Goal: Transaction & Acquisition: Purchase product/service

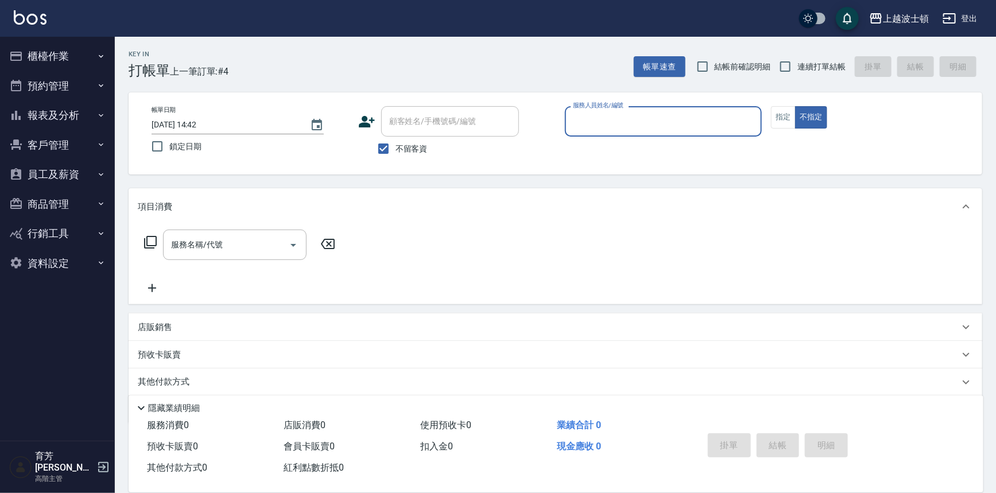
click at [68, 59] on button "櫃檯作業" at bounding box center [58, 56] width 106 height 30
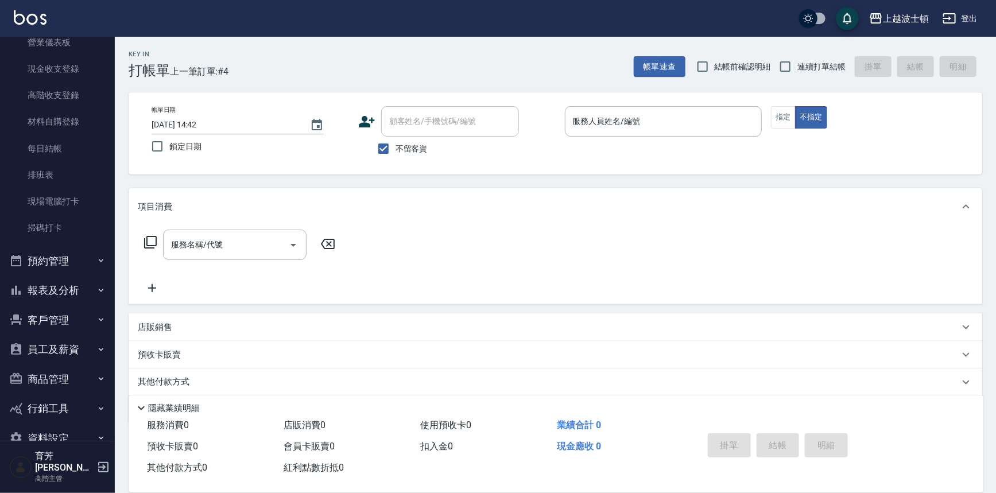
scroll to position [168, 0]
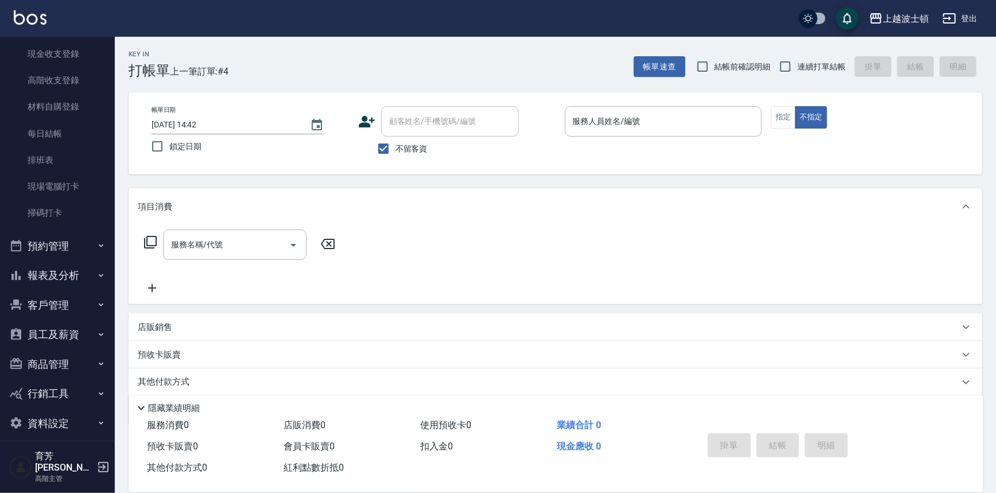
click at [42, 307] on button "客戶管理" at bounding box center [58, 306] width 106 height 30
click at [32, 336] on link "客戶列表" at bounding box center [58, 337] width 106 height 26
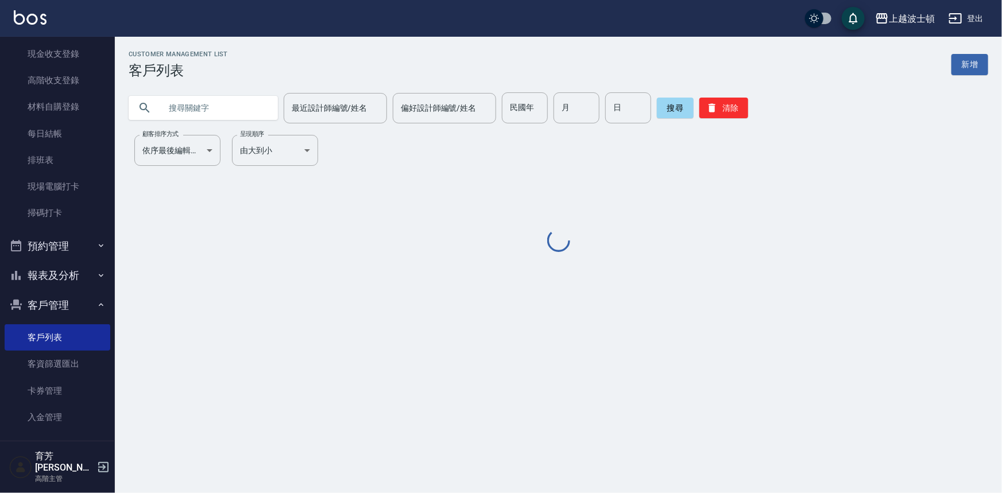
click at [206, 106] on input "text" at bounding box center [215, 107] width 108 height 31
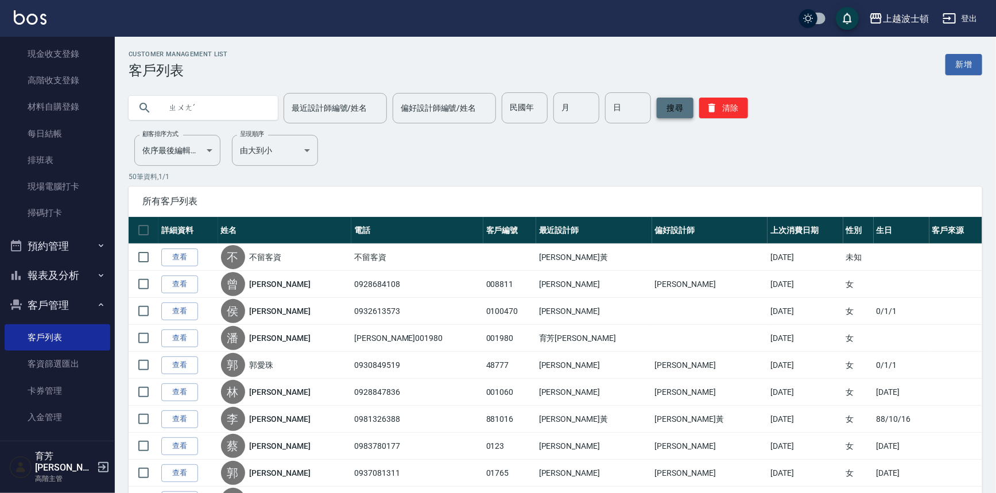
click at [671, 110] on button "搜尋" at bounding box center [675, 108] width 37 height 21
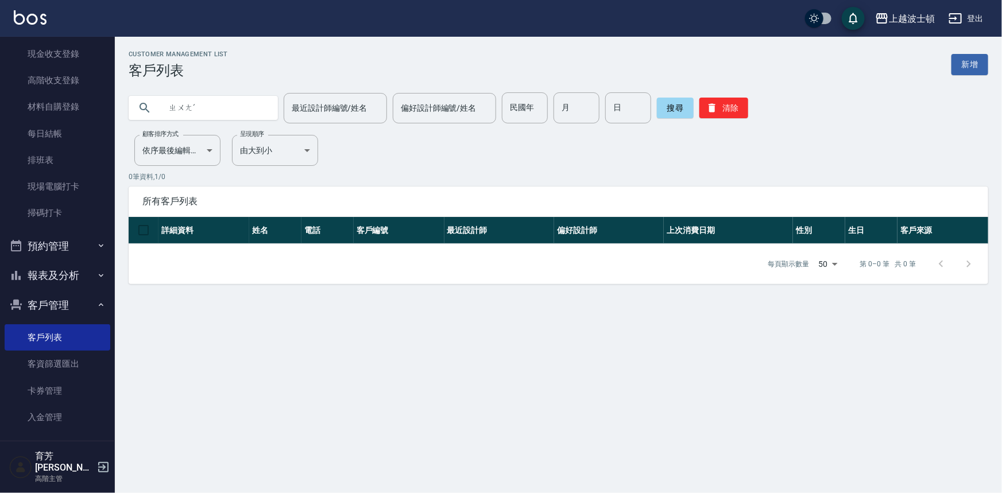
click at [212, 107] on input "ㄓㄨㄤˊ" at bounding box center [215, 107] width 108 height 31
drag, startPoint x: 212, startPoint y: 107, endPoint x: 213, endPoint y: 122, distance: 15.5
click at [213, 122] on input "ㄓㄨㄤˊ" at bounding box center [215, 107] width 108 height 31
type input "ㄓ"
type input "莊"
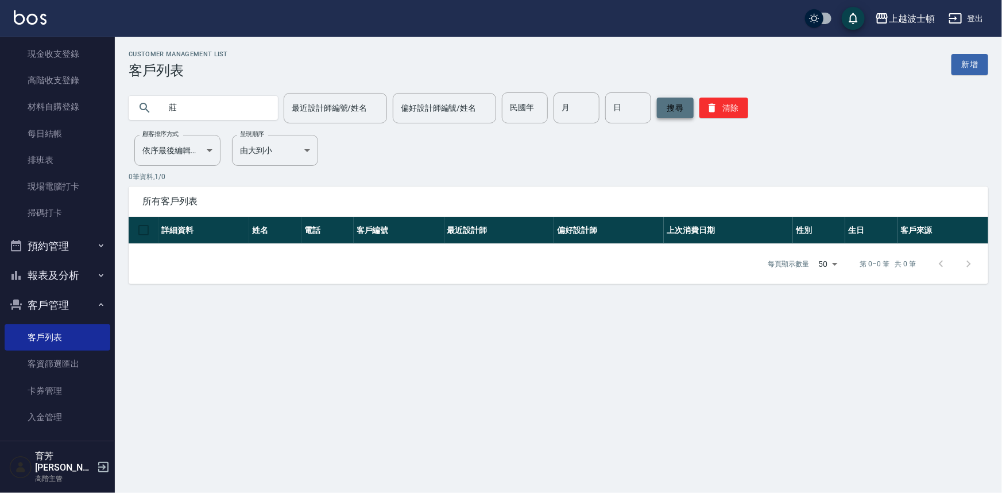
click at [665, 103] on button "搜尋" at bounding box center [675, 108] width 37 height 21
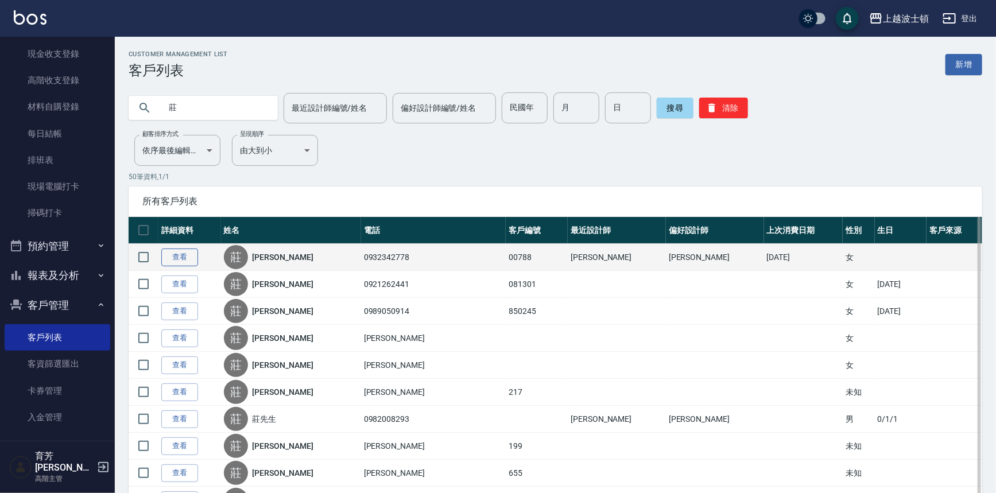
click at [188, 258] on link "查看" at bounding box center [179, 258] width 37 height 18
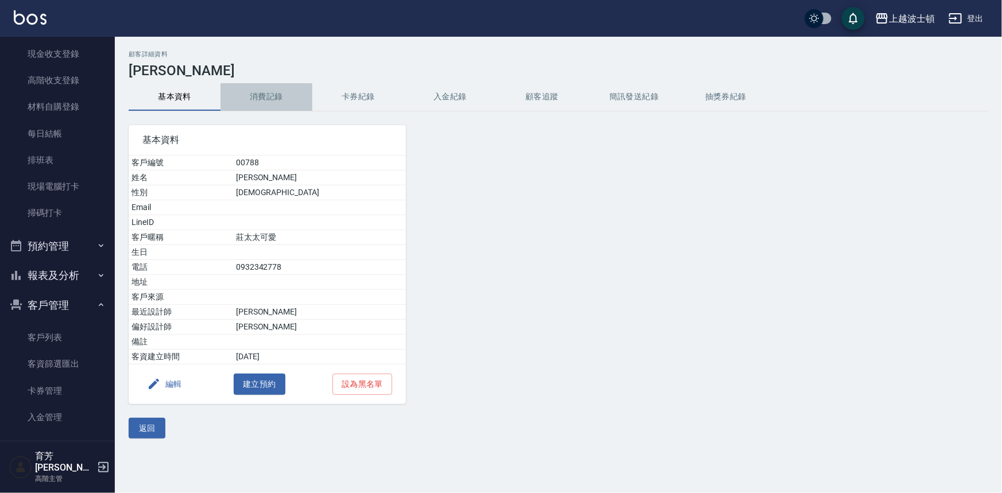
click at [262, 105] on button "消費記錄" at bounding box center [266, 97] width 92 height 28
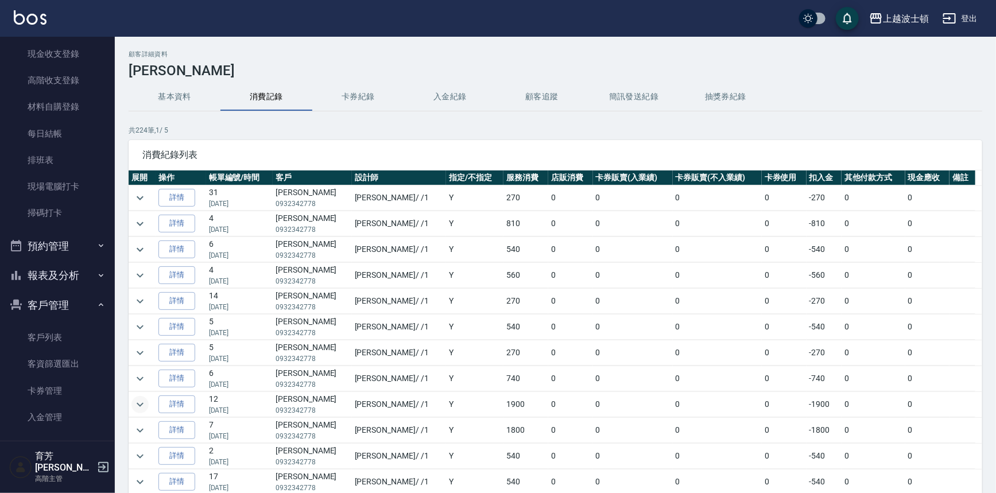
click at [146, 402] on icon "expand row" at bounding box center [140, 405] width 14 height 14
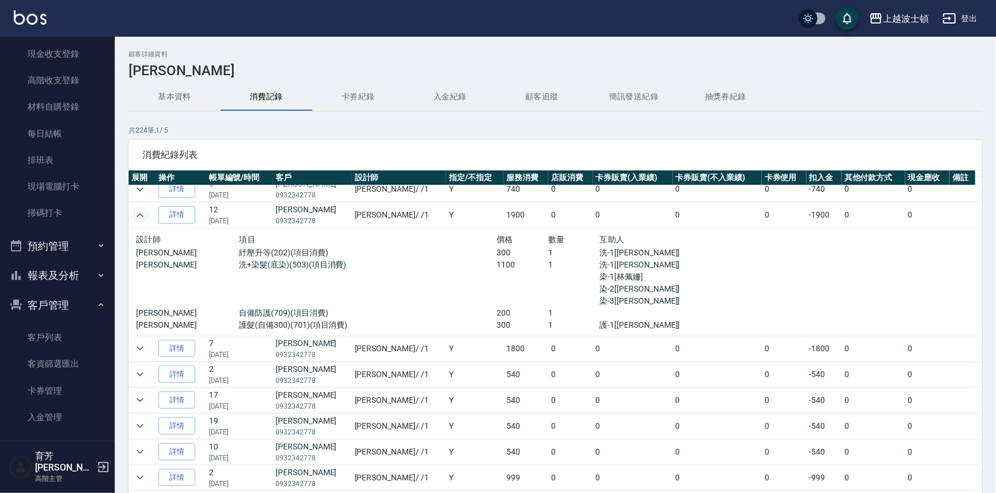
scroll to position [199, 0]
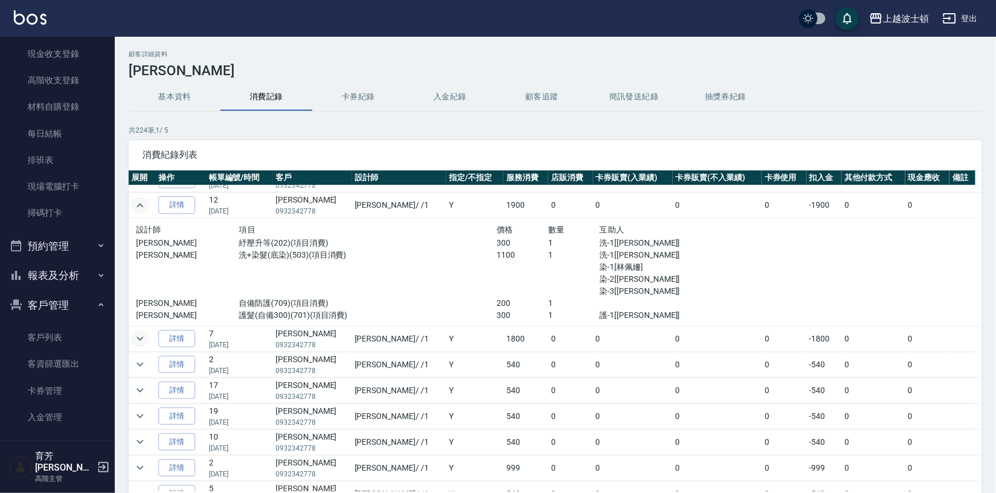
click at [140, 335] on icon "expand row" at bounding box center [140, 339] width 14 height 14
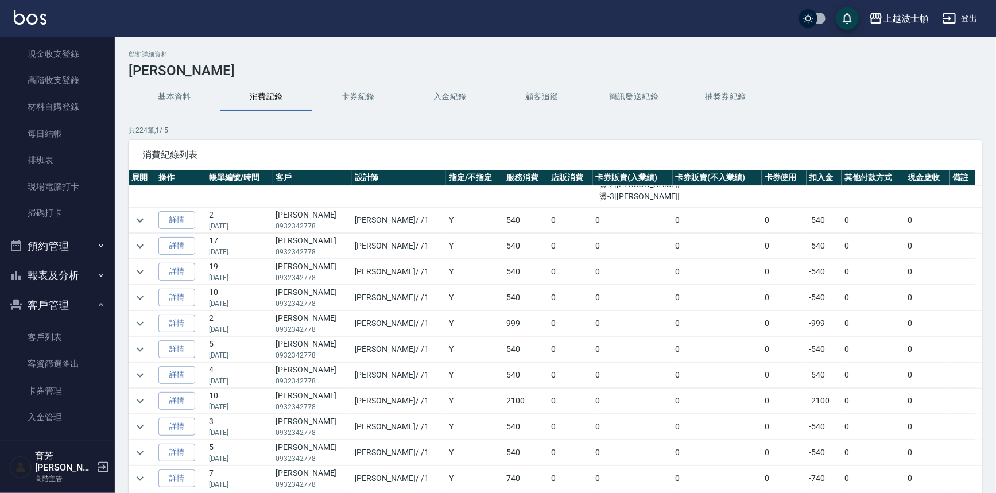
scroll to position [457, 0]
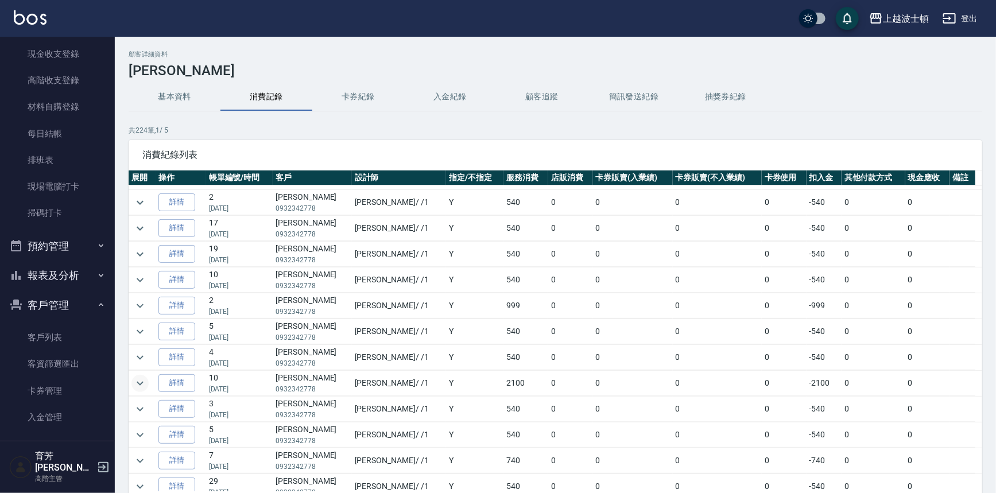
click at [141, 377] on icon "expand row" at bounding box center [140, 384] width 14 height 14
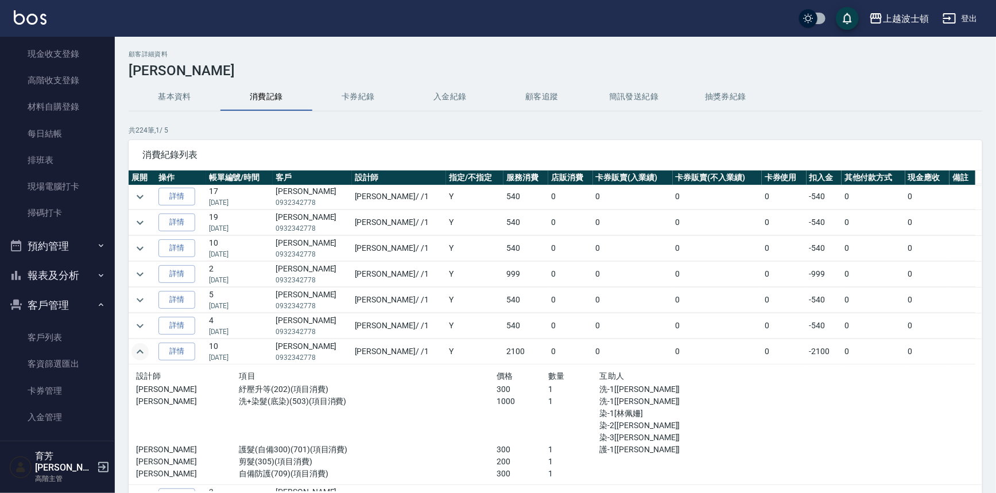
scroll to position [235, 0]
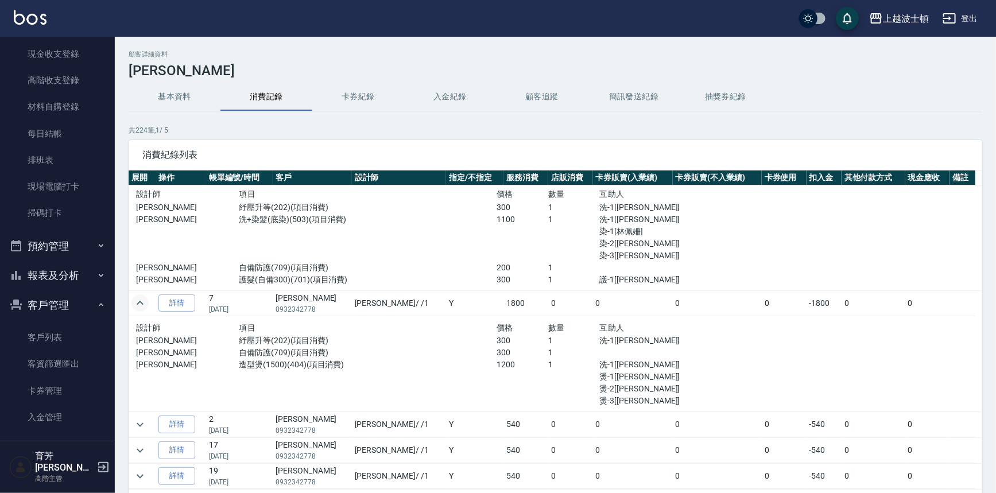
click at [65, 310] on button "客戶管理" at bounding box center [58, 306] width 106 height 30
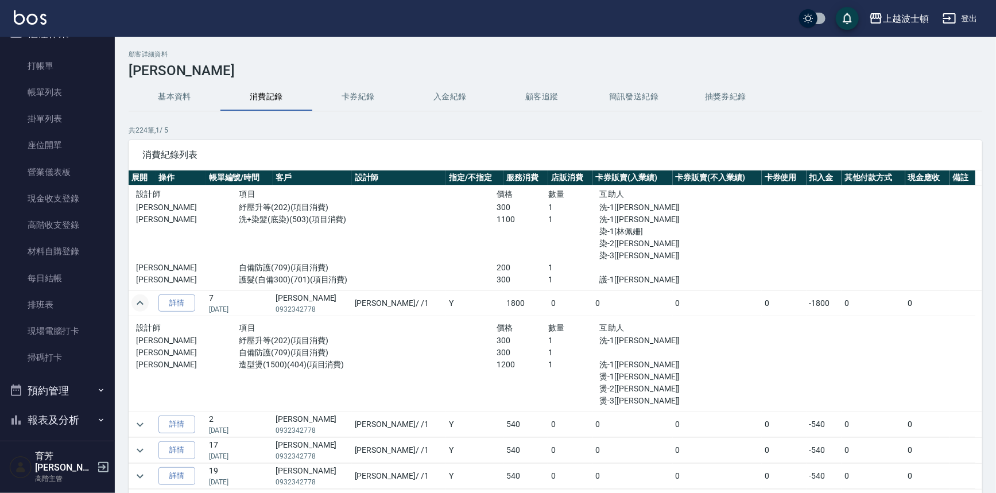
scroll to position [0, 0]
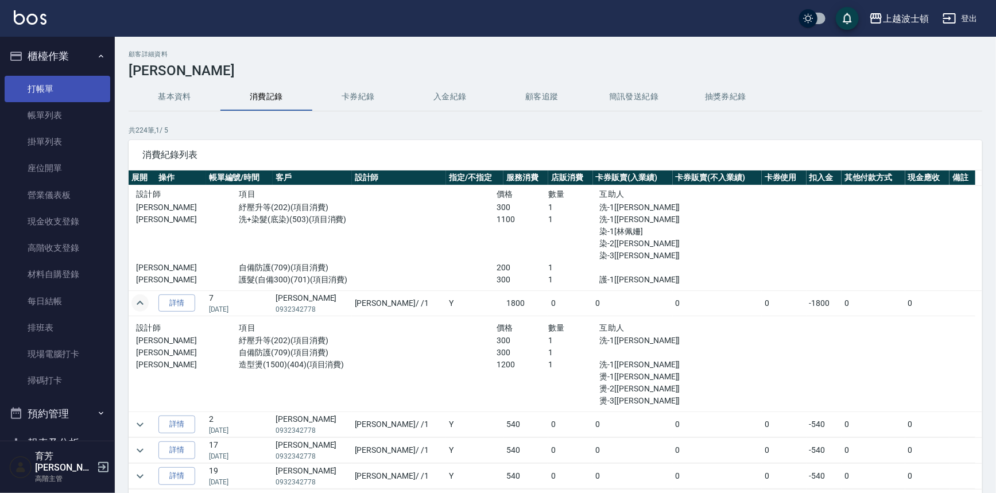
click at [29, 89] on link "打帳單" at bounding box center [58, 89] width 106 height 26
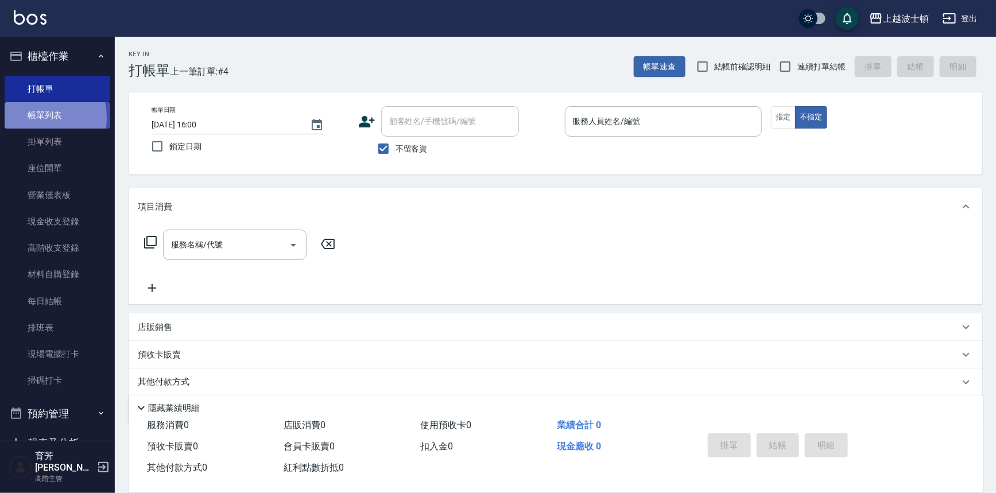
click at [33, 118] on link "帳單列表" at bounding box center [58, 115] width 106 height 26
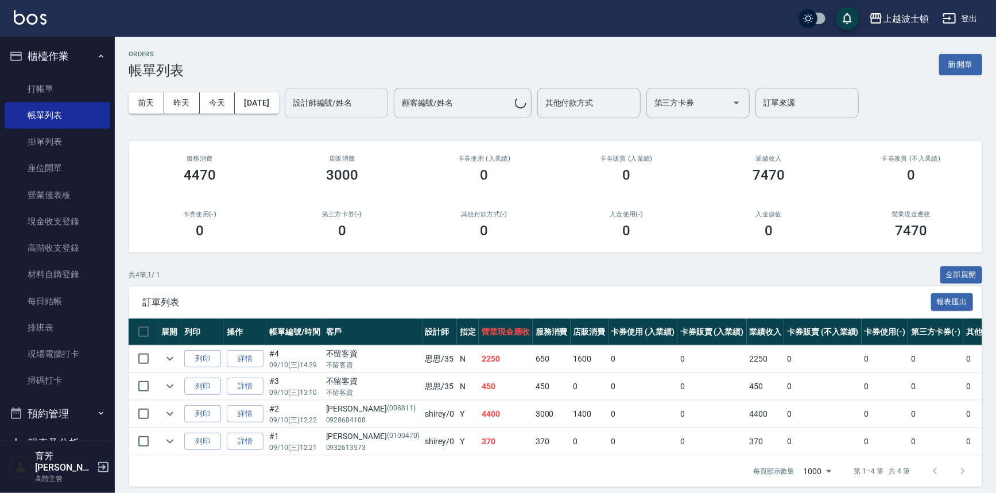
click at [382, 98] on input "設計師編號/姓名" at bounding box center [336, 103] width 93 height 20
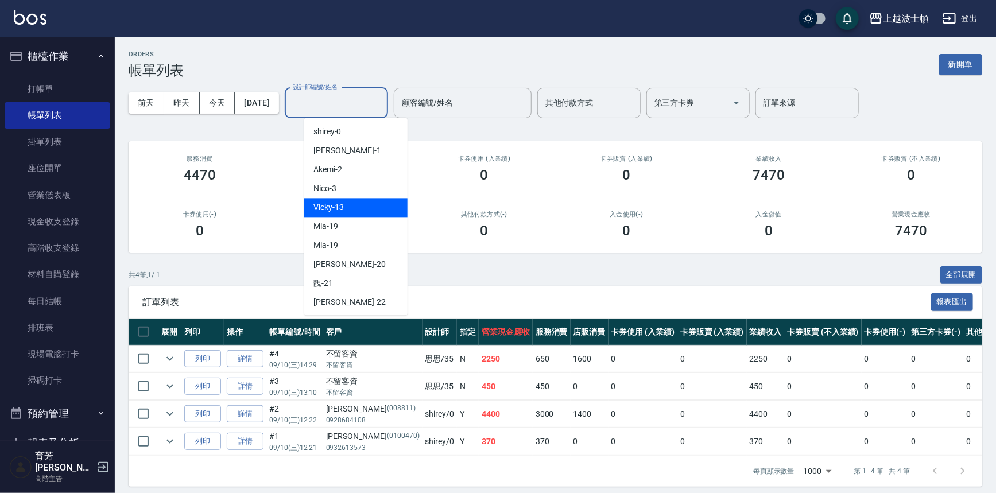
click at [357, 200] on div "Vicky -13" at bounding box center [355, 207] width 103 height 19
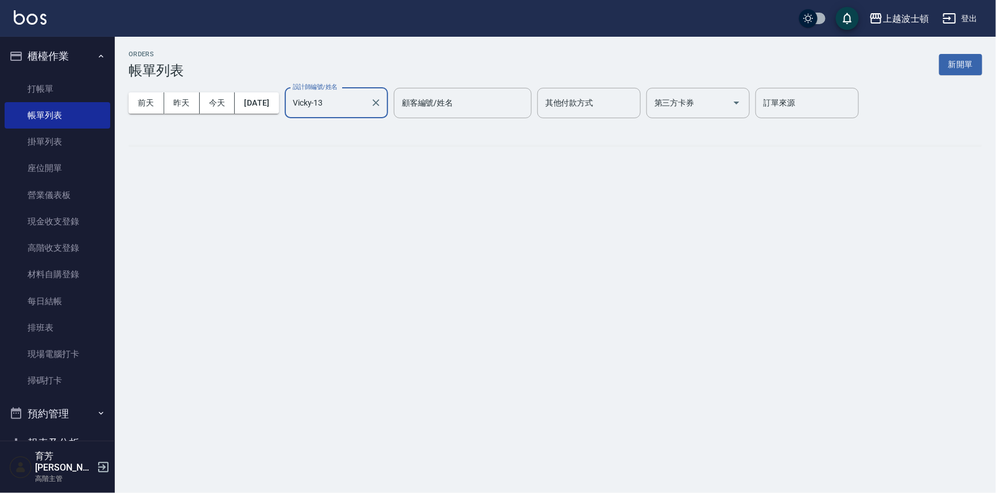
type input "Vicky-13"
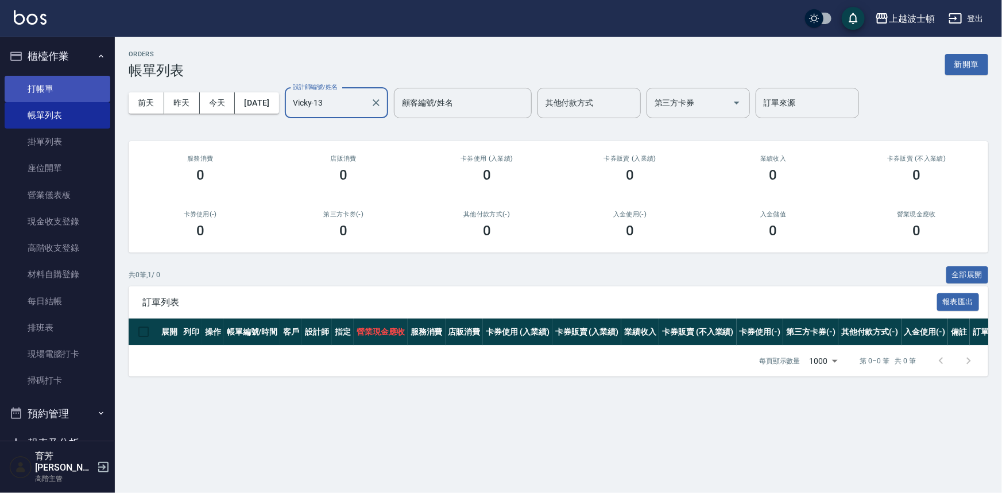
click at [43, 85] on link "打帳單" at bounding box center [58, 89] width 106 height 26
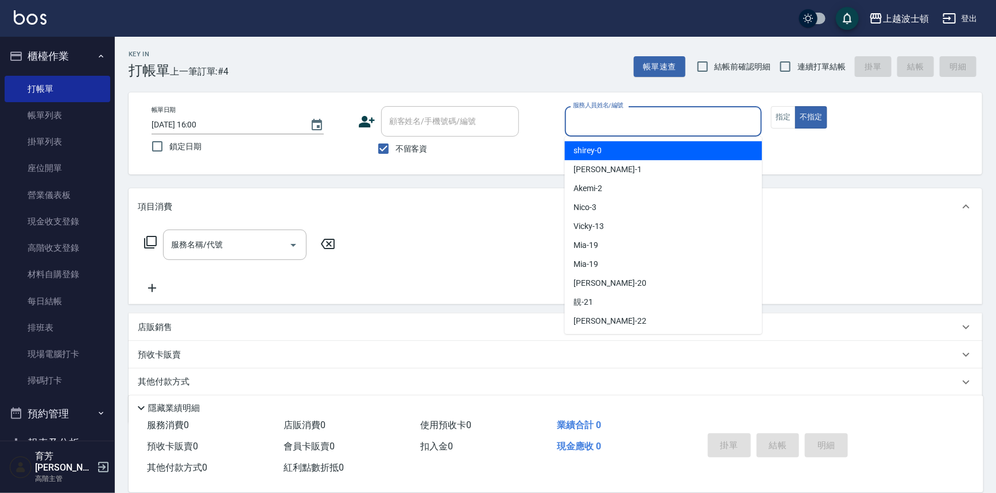
click at [652, 127] on input "服務人員姓名/編號" at bounding box center [663, 121] width 187 height 20
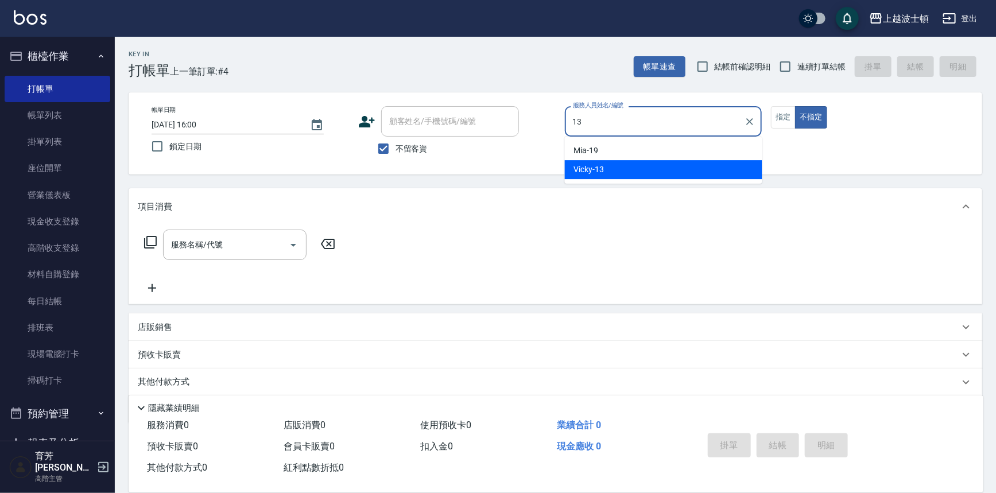
type input "Vicky-13"
type button "false"
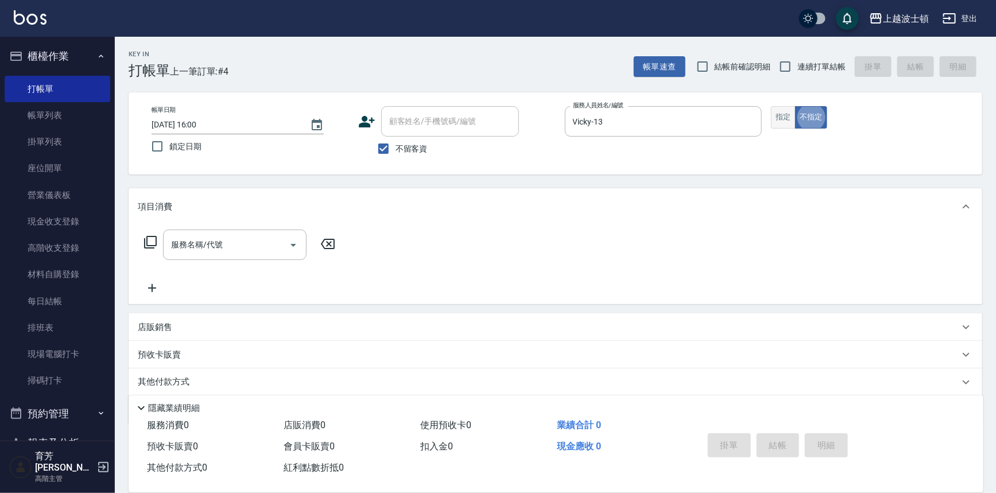
click at [789, 117] on button "指定" at bounding box center [783, 117] width 25 height 22
click at [288, 253] on div at bounding box center [292, 245] width 17 height 30
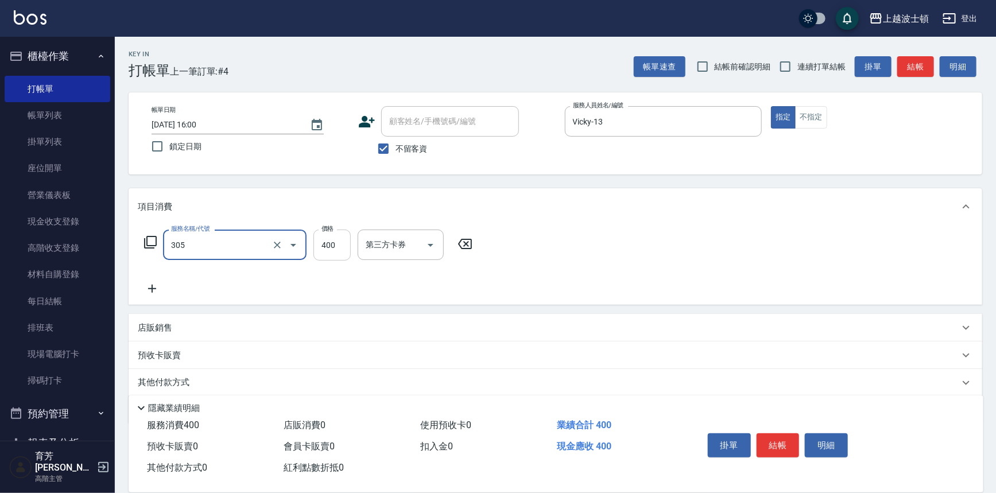
type input "剪髮(305)"
click at [327, 249] on input "400" at bounding box center [332, 245] width 37 height 31
type input "350"
click at [769, 440] on button "結帳" at bounding box center [778, 446] width 43 height 24
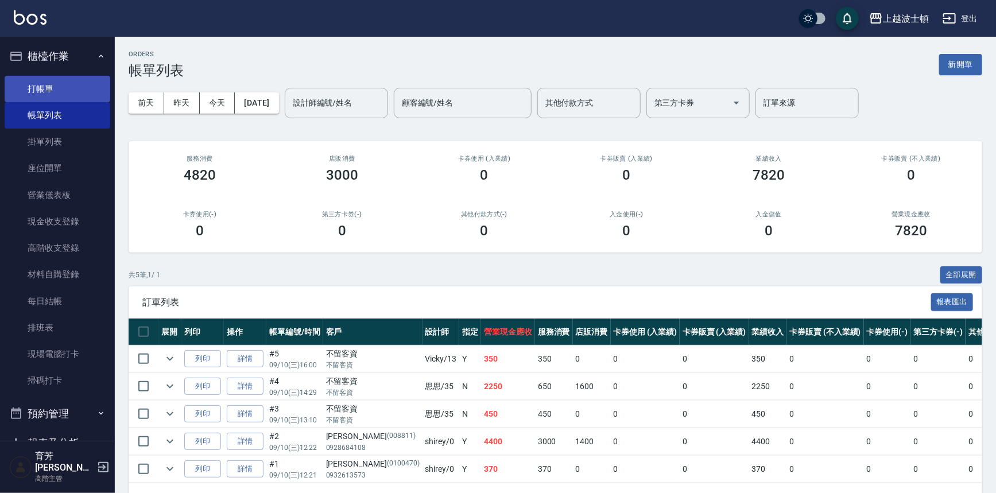
click at [30, 84] on link "打帳單" at bounding box center [58, 89] width 106 height 26
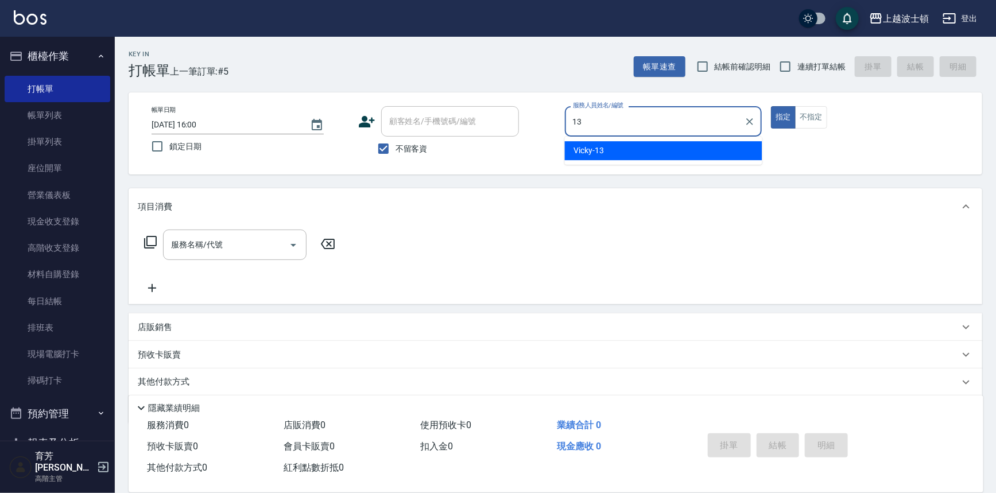
type input "Vicky-13"
type button "true"
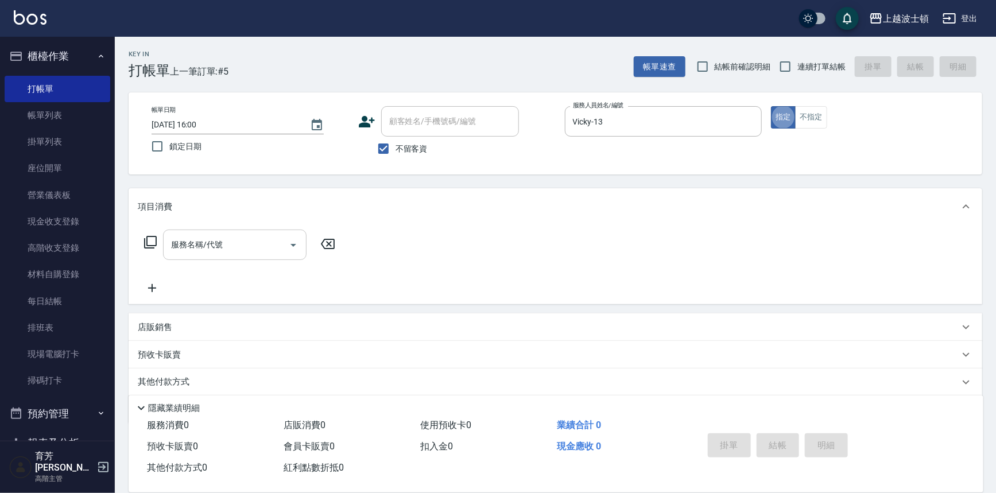
drag, startPoint x: 287, startPoint y: 230, endPoint x: 273, endPoint y: 241, distance: 17.6
click at [287, 230] on div at bounding box center [292, 245] width 17 height 30
click at [271, 245] on input "服務名稱/代號" at bounding box center [226, 245] width 116 height 20
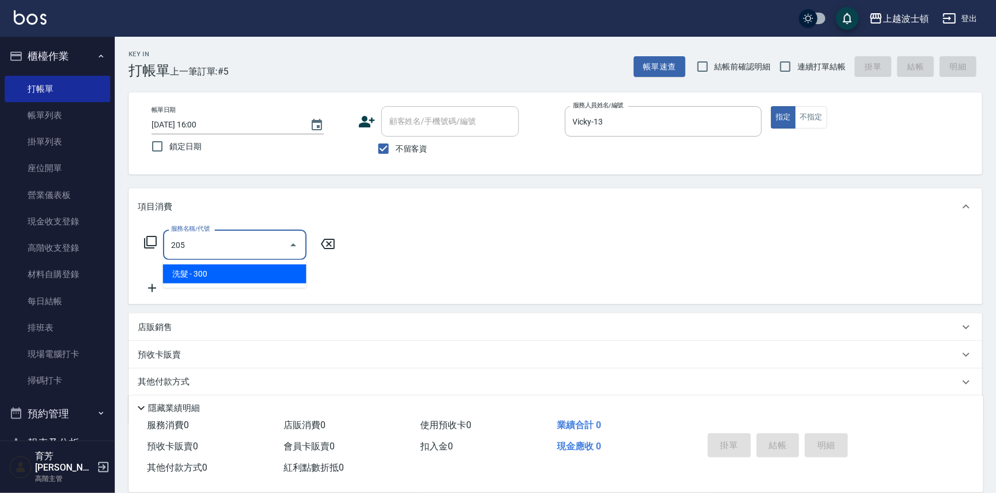
click at [178, 274] on span "洗髮 - 300" at bounding box center [235, 274] width 144 height 19
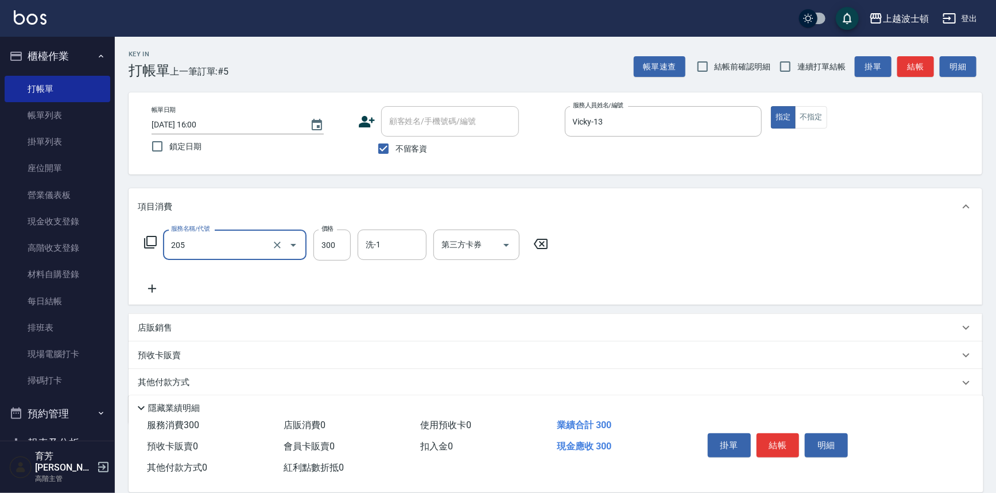
type input "洗髮(205)"
click at [155, 284] on icon at bounding box center [152, 289] width 29 height 14
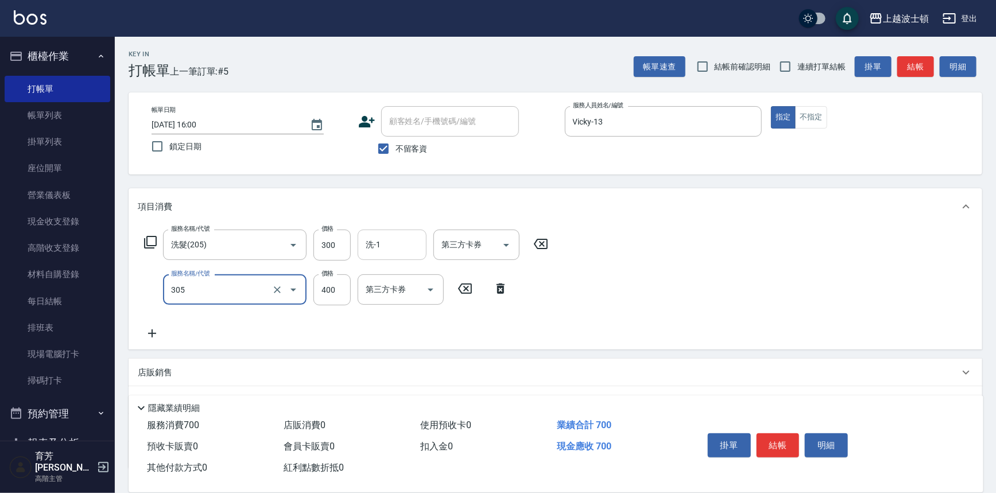
type input "剪髮(305)"
click at [385, 251] on input "洗-1" at bounding box center [392, 245] width 59 height 20
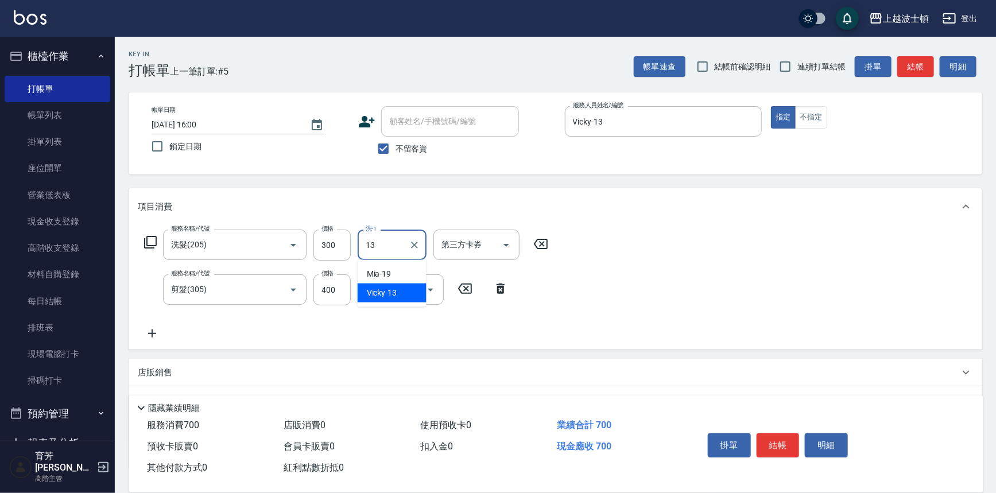
type input "Vicky-13"
click at [791, 442] on button "結帳" at bounding box center [778, 446] width 43 height 24
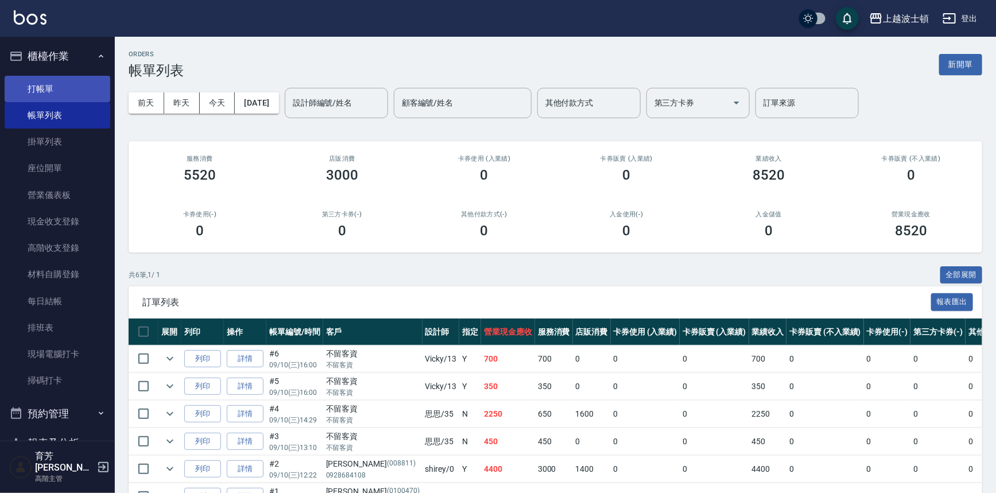
click at [20, 88] on link "打帳單" at bounding box center [58, 89] width 106 height 26
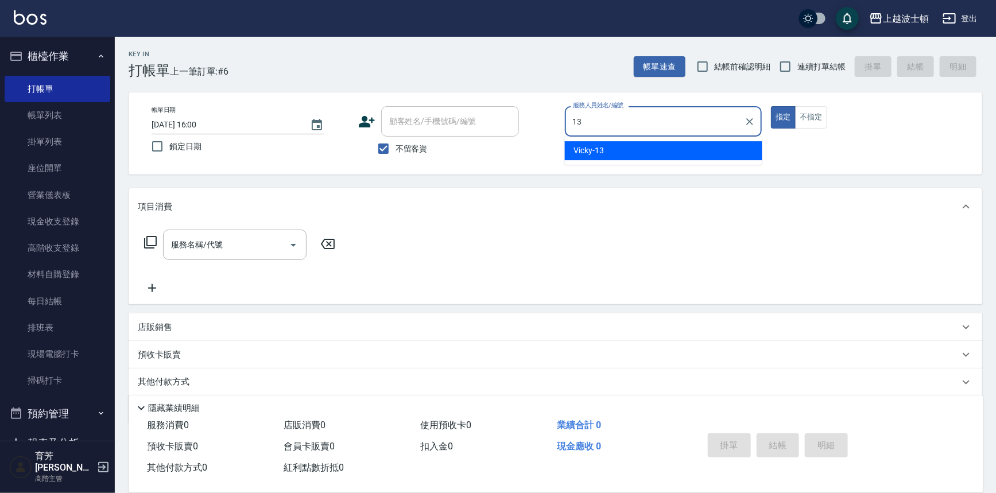
type input "Vicky-13"
type button "true"
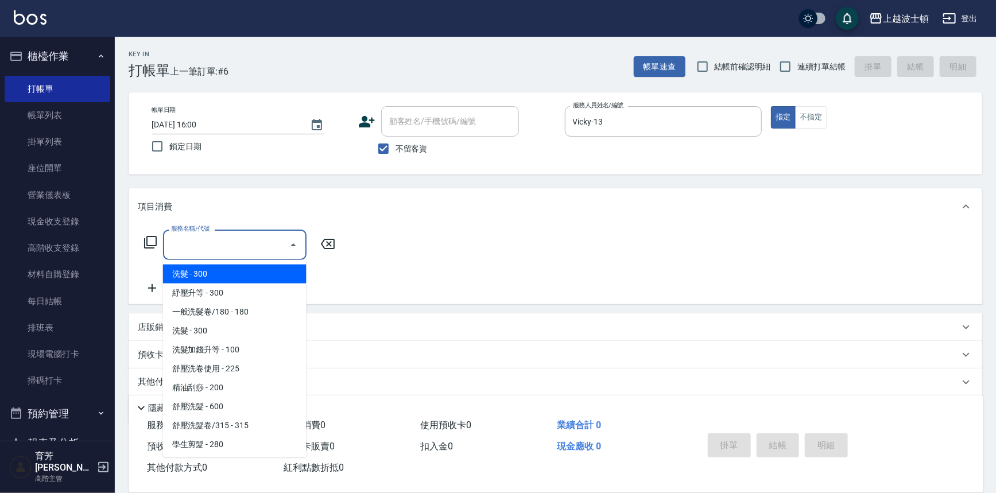
click at [280, 240] on input "服務名稱/代號" at bounding box center [226, 245] width 116 height 20
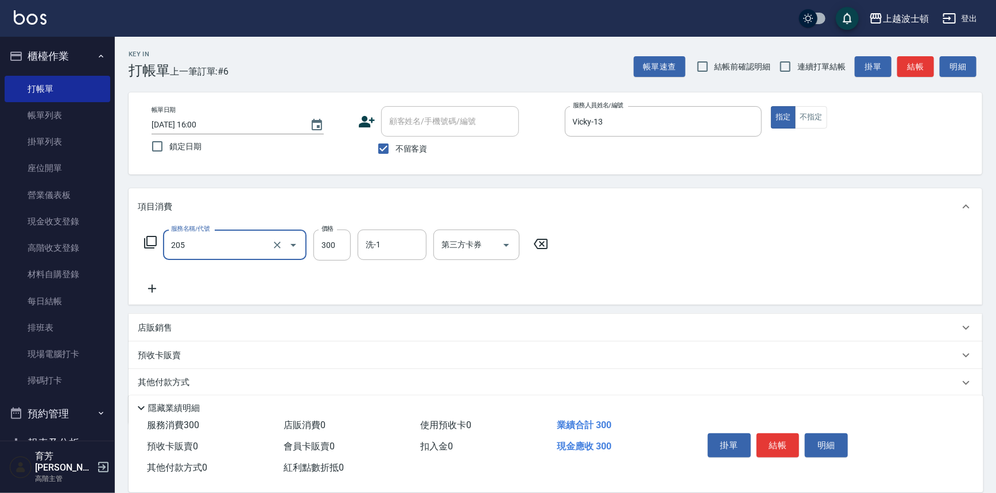
type input "洗髮(205)"
click at [146, 291] on icon at bounding box center [152, 289] width 29 height 14
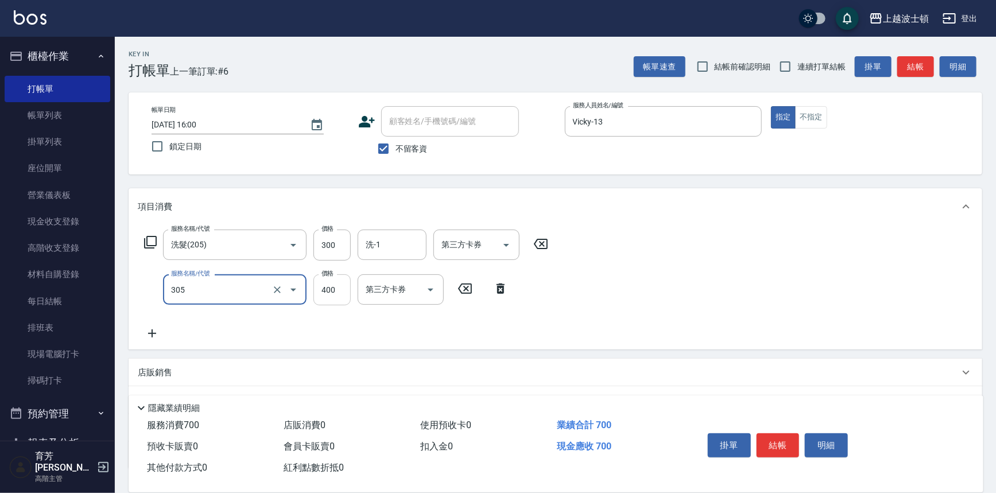
type input "剪髮(305)"
click at [335, 285] on input "400" at bounding box center [332, 289] width 37 height 31
type input "350"
click at [373, 245] on input "洗-1" at bounding box center [392, 245] width 59 height 20
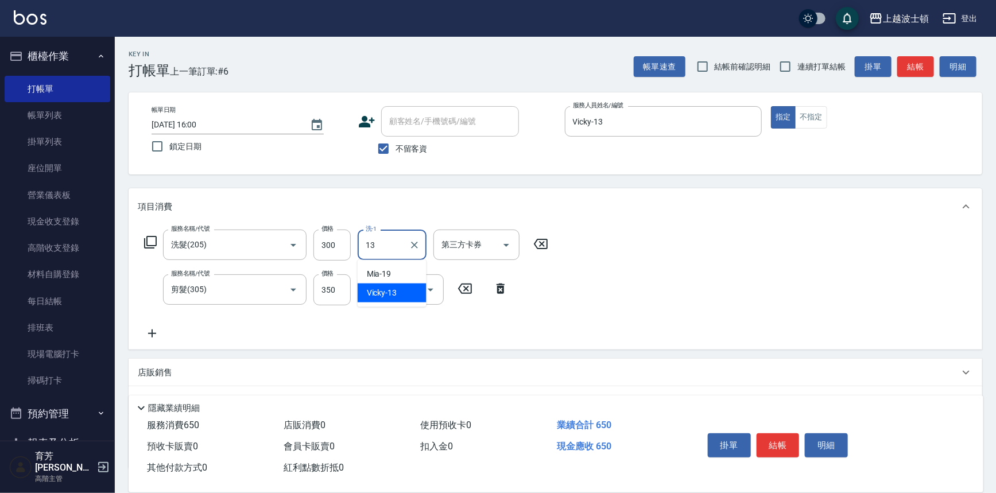
type input "Vicky-13"
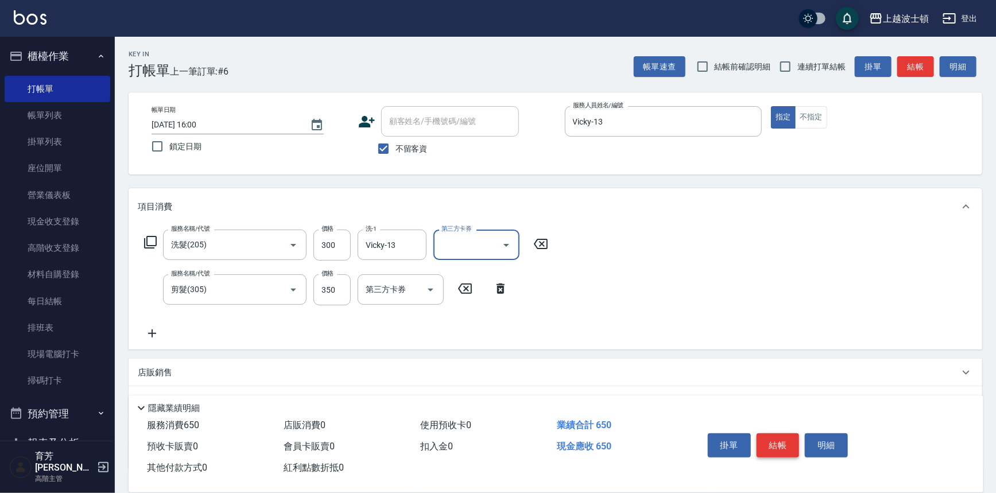
click at [790, 451] on button "結帳" at bounding box center [778, 446] width 43 height 24
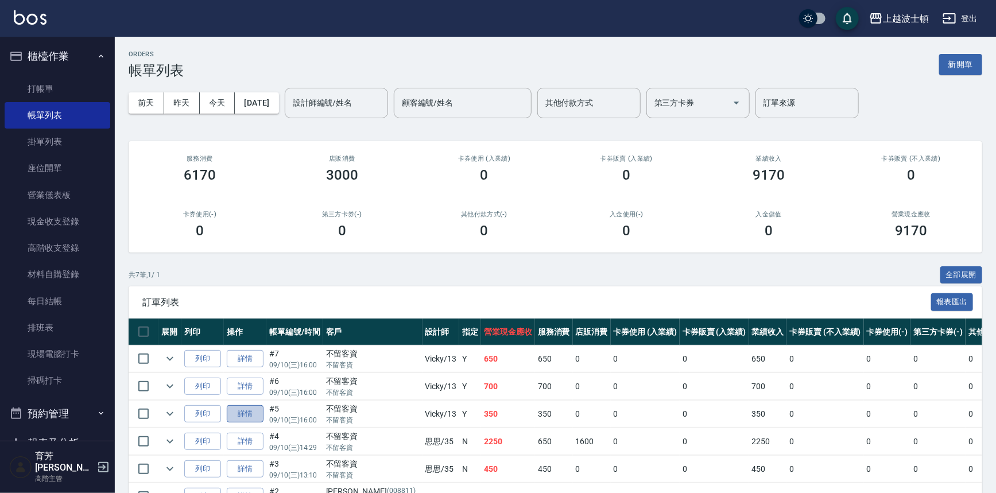
click at [235, 416] on link "詳情" at bounding box center [245, 414] width 37 height 18
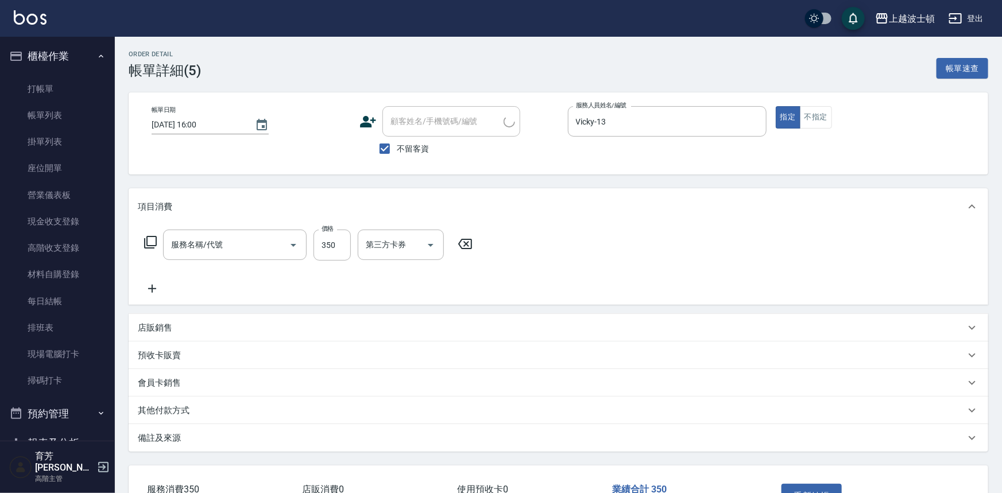
type input "[DATE] 16:00"
checkbox input "true"
type input "Vicky-13"
type input "剪髮(305)"
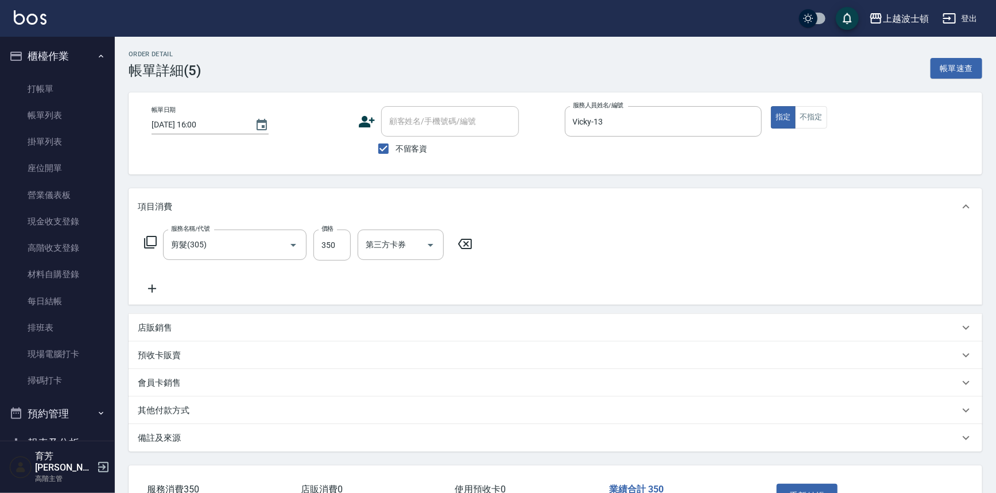
click at [152, 285] on icon at bounding box center [152, 289] width 8 height 8
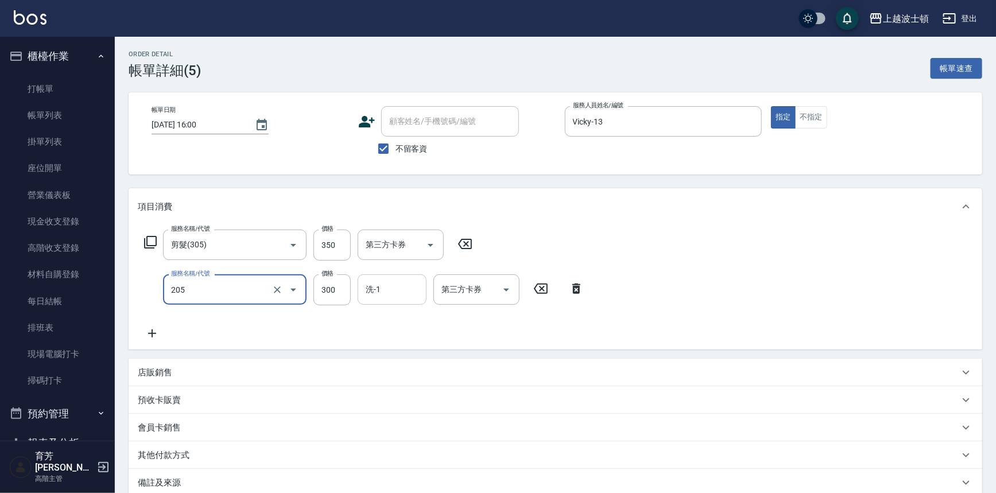
type input "洗髮(205)"
click at [385, 292] on input "洗-1" at bounding box center [392, 290] width 59 height 20
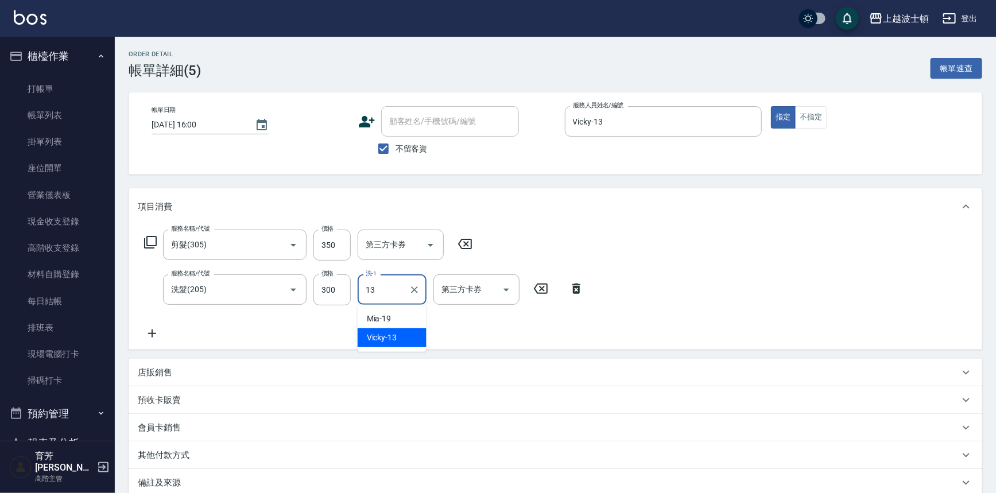
type input "Vicky-13"
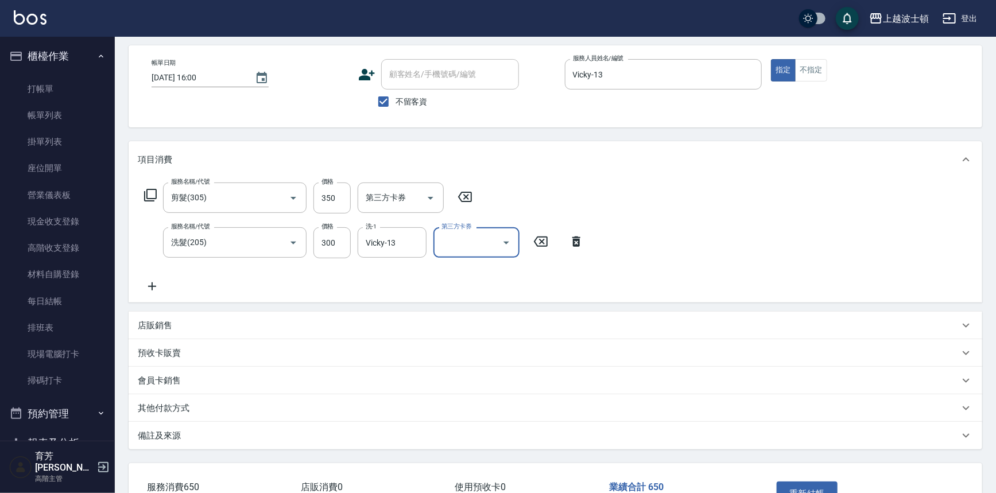
scroll to position [125, 0]
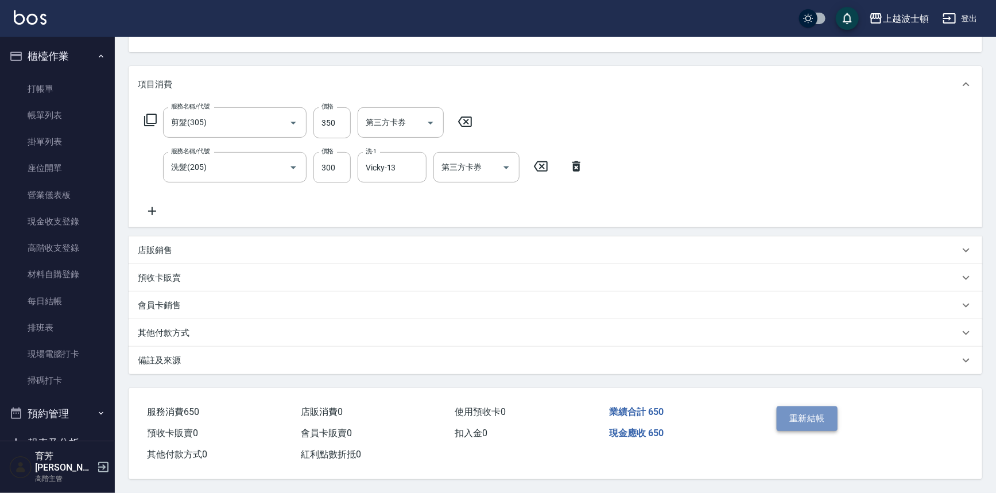
click at [802, 414] on button "重新結帳" at bounding box center [807, 419] width 61 height 24
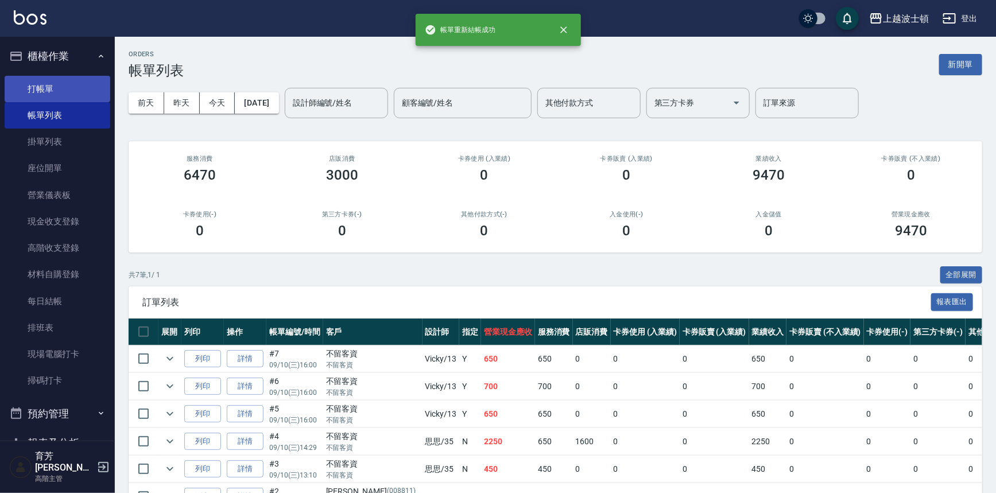
click at [38, 85] on link "打帳單" at bounding box center [58, 89] width 106 height 26
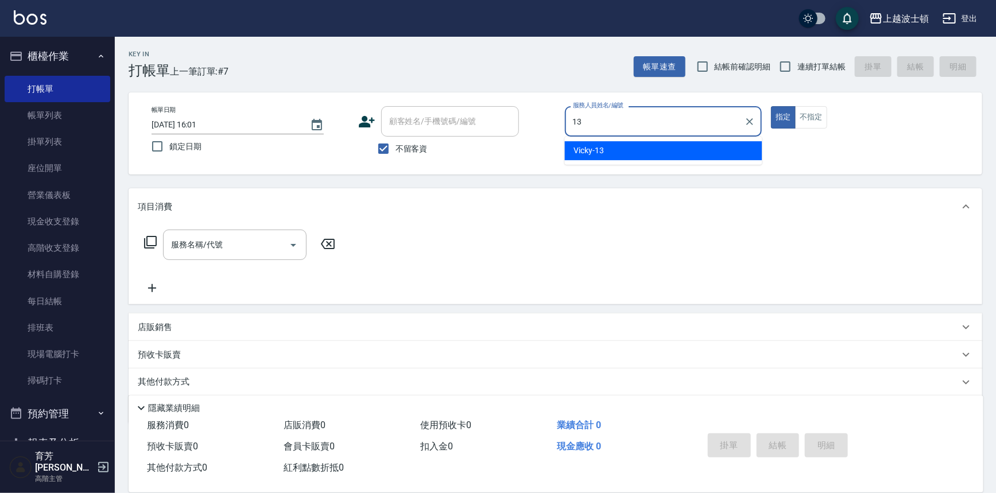
type input "Vicky-13"
type button "true"
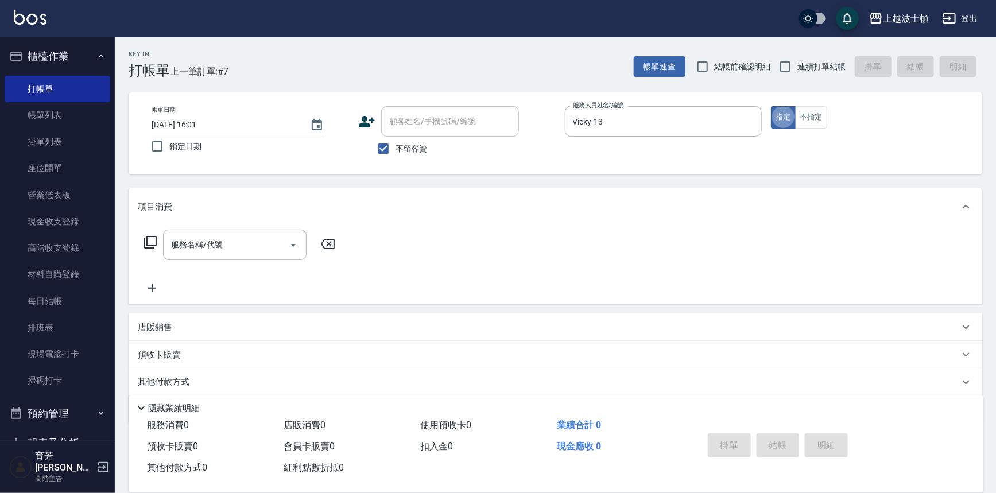
click at [199, 248] on input "服務名稱/代號" at bounding box center [226, 245] width 116 height 20
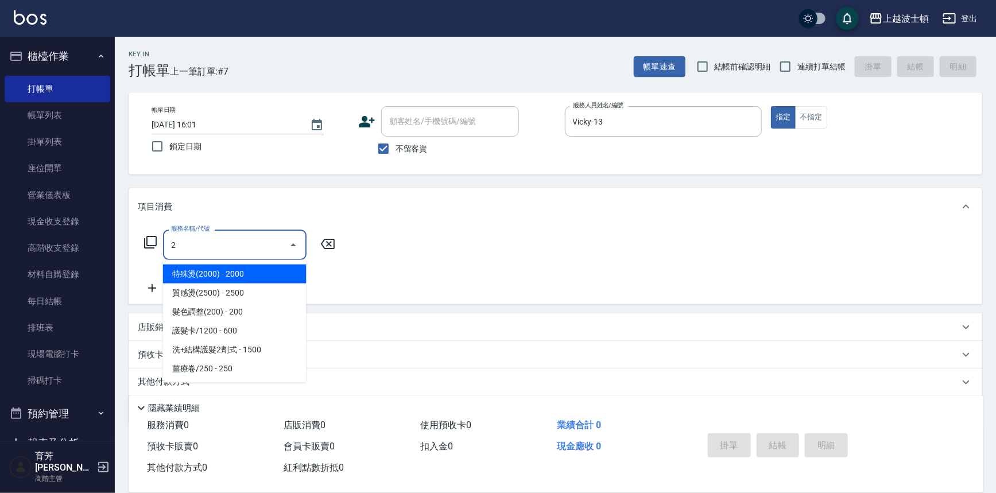
drag, startPoint x: 235, startPoint y: 241, endPoint x: 131, endPoint y: 234, distance: 104.2
click at [131, 234] on div "服務名稱/代號 2 服務名稱/代號" at bounding box center [556, 264] width 854 height 79
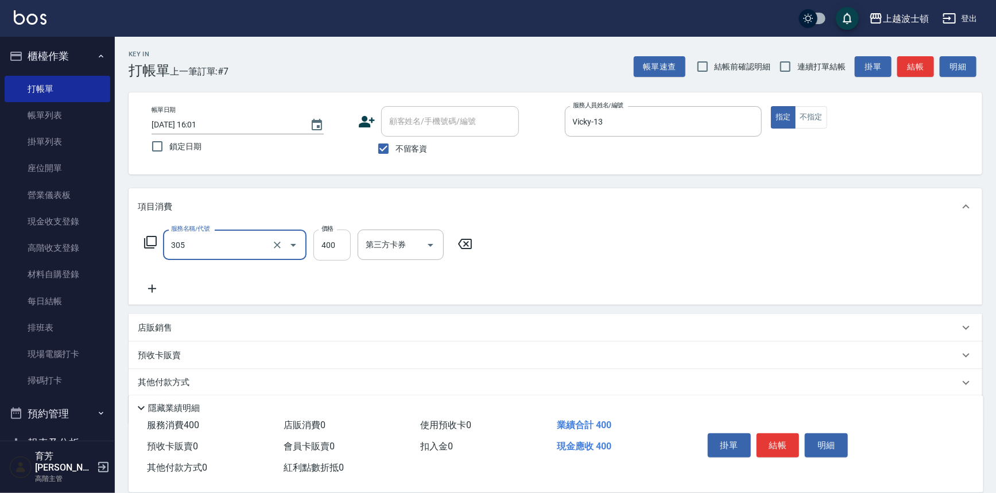
type input "剪髮(305)"
click at [323, 248] on input "400" at bounding box center [332, 245] width 37 height 31
type input "350"
click at [156, 285] on icon at bounding box center [152, 289] width 29 height 14
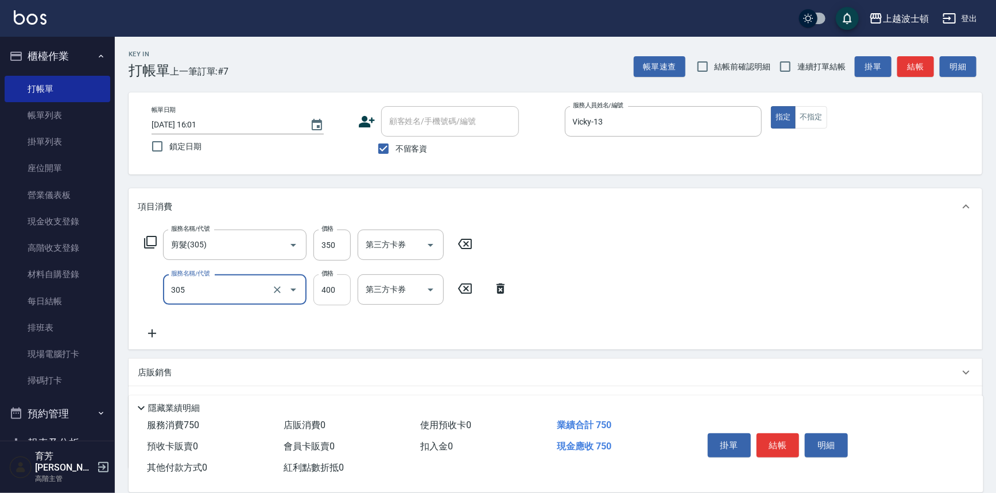
type input "剪髮(305)"
click at [338, 296] on input "400" at bounding box center [332, 289] width 37 height 31
type input "350"
click at [154, 331] on icon at bounding box center [152, 334] width 29 height 14
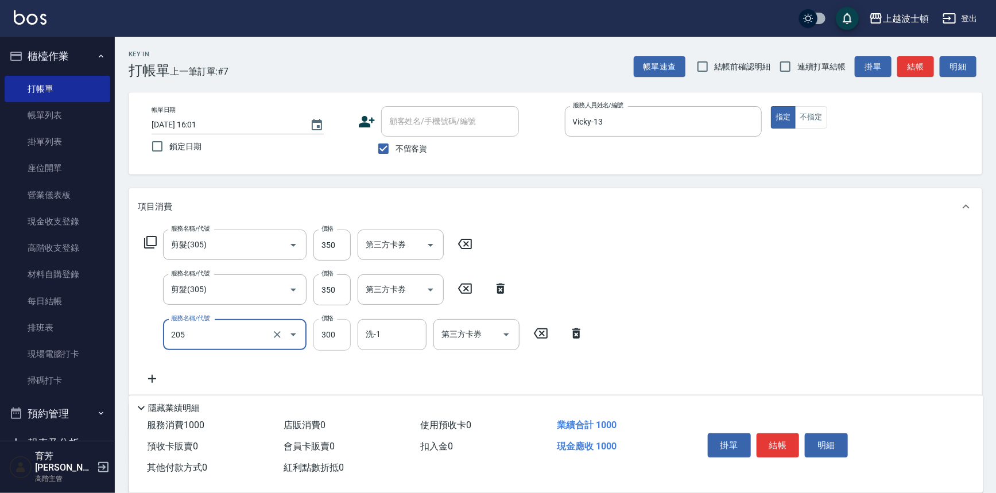
type input "洗髮(205)"
click at [342, 331] on input "300" at bounding box center [332, 334] width 37 height 31
type input "270"
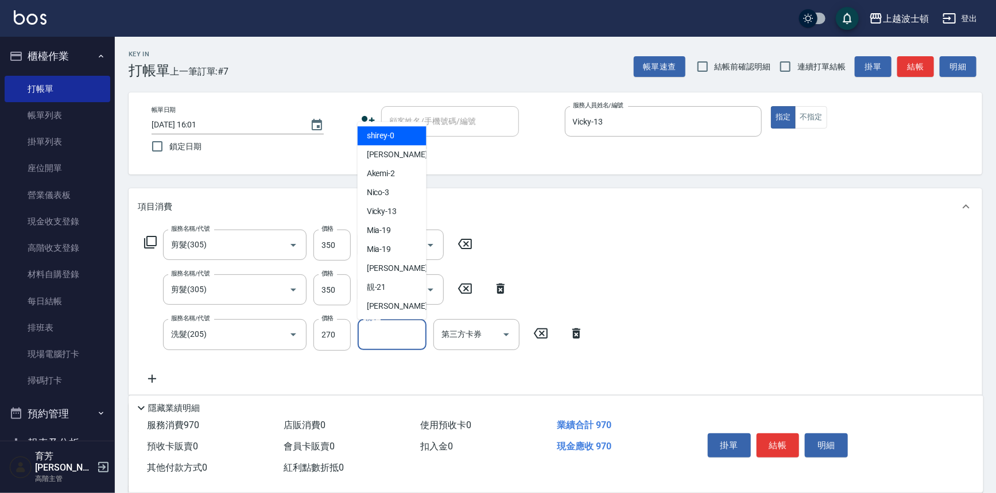
click at [379, 338] on input "洗-1" at bounding box center [392, 334] width 59 height 20
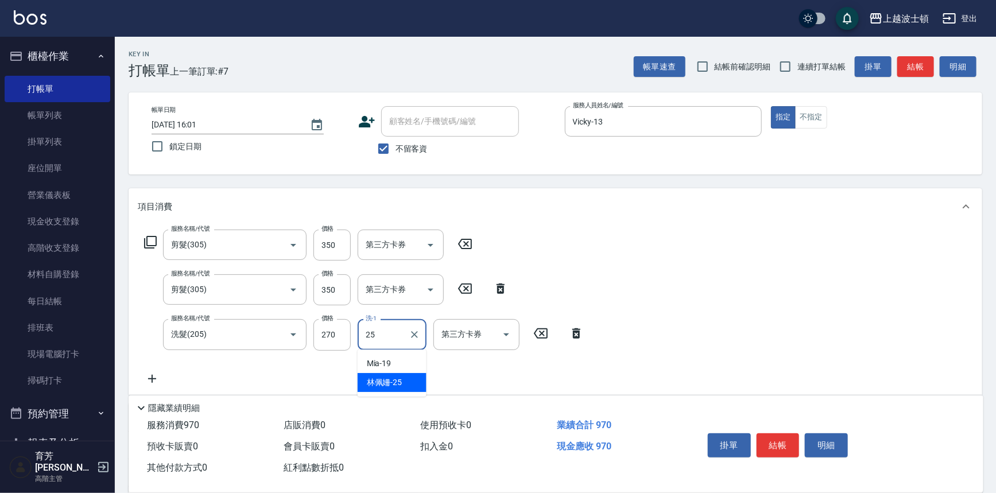
type input "[PERSON_NAME]-25"
click at [775, 442] on button "結帳" at bounding box center [778, 446] width 43 height 24
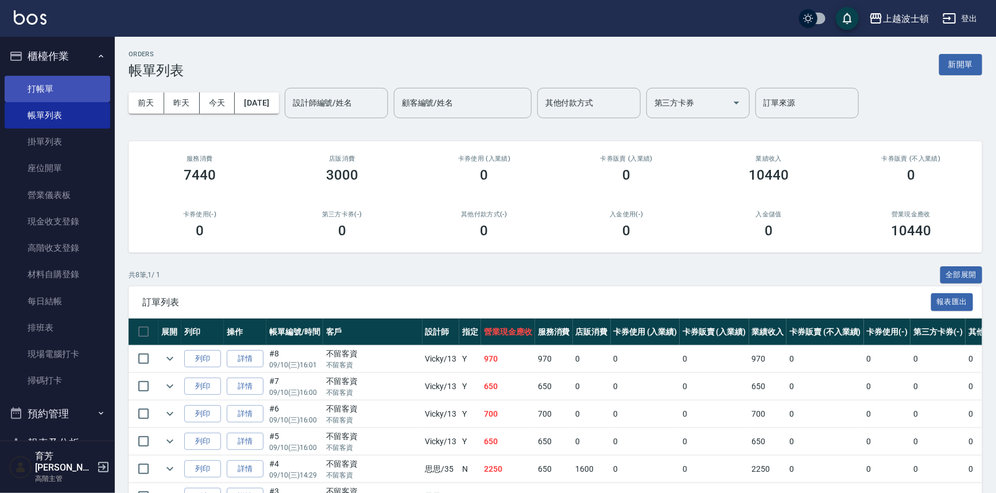
click at [40, 90] on link "打帳單" at bounding box center [58, 89] width 106 height 26
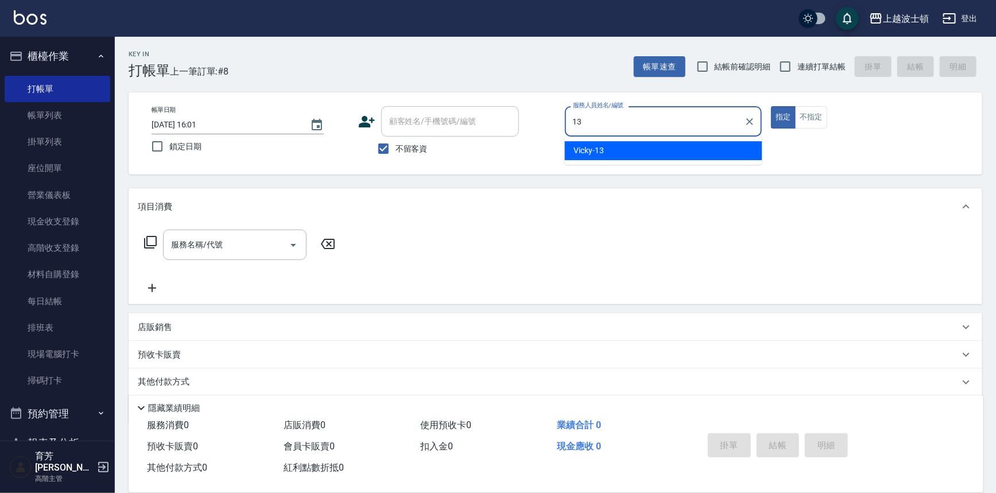
type input "Vicky-13"
type button "true"
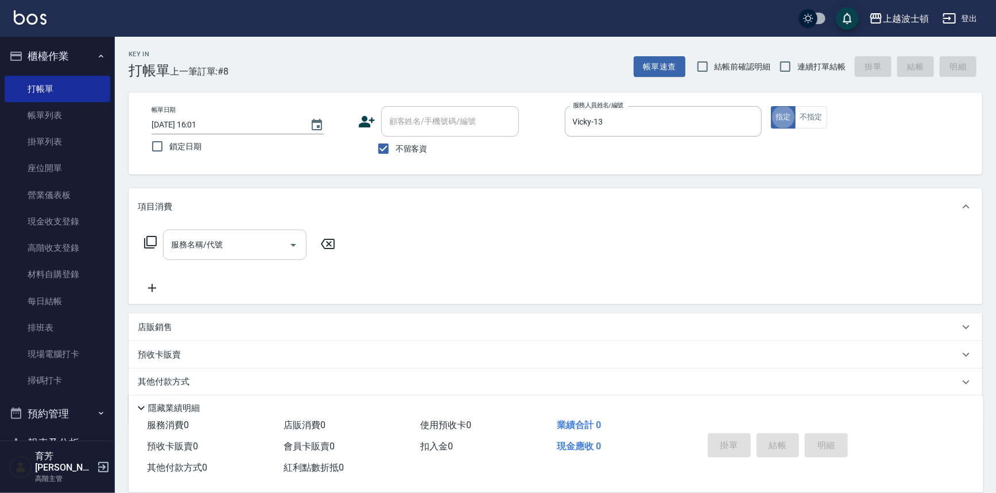
click at [261, 245] on input "服務名稱/代號" at bounding box center [226, 245] width 116 height 20
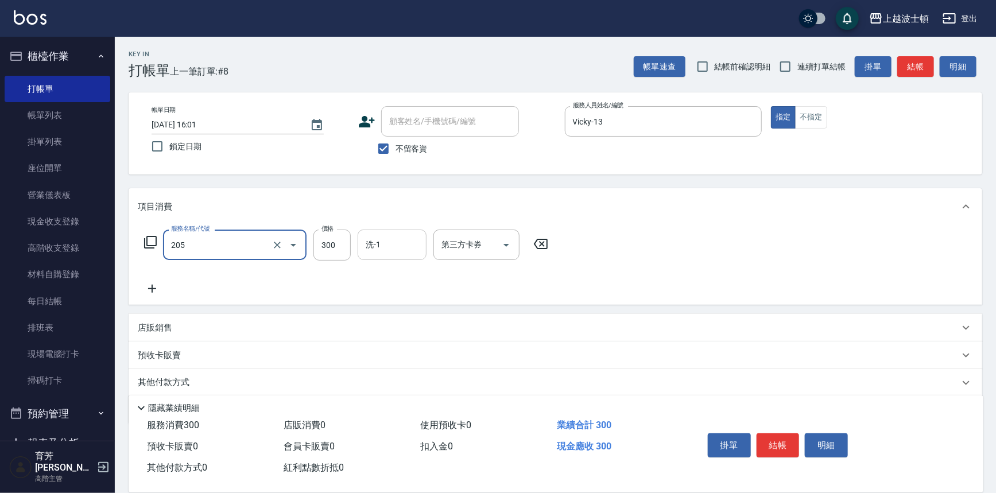
type input "洗髮(205)"
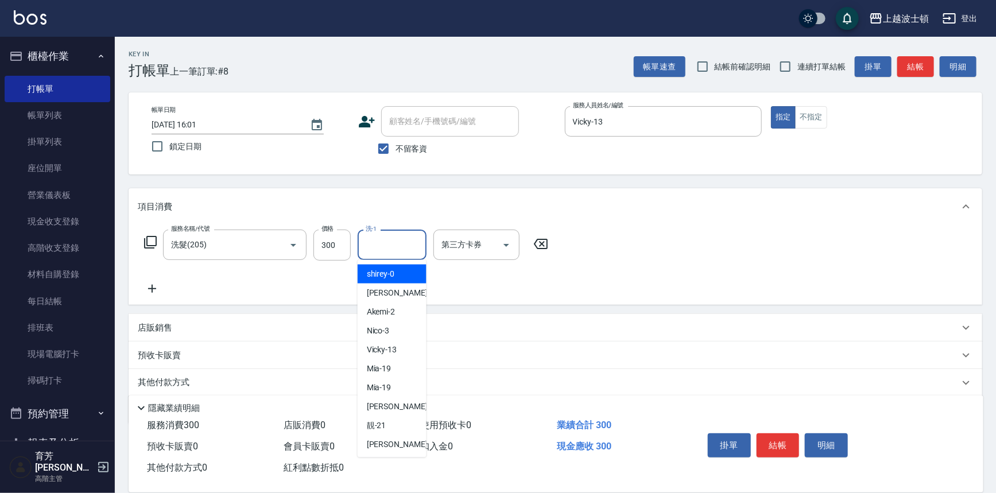
click at [385, 242] on input "洗-1" at bounding box center [392, 245] width 59 height 20
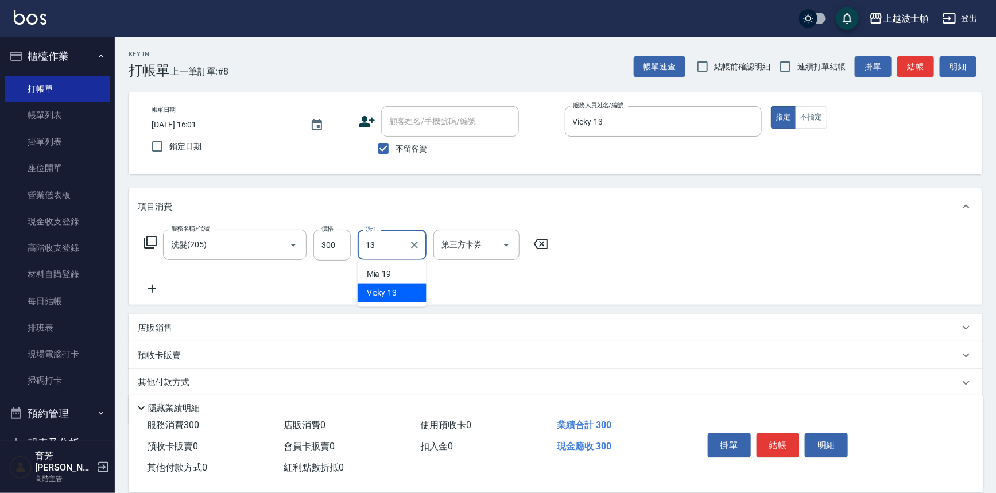
type input "Vicky-13"
click at [818, 117] on button "不指定" at bounding box center [811, 117] width 32 height 22
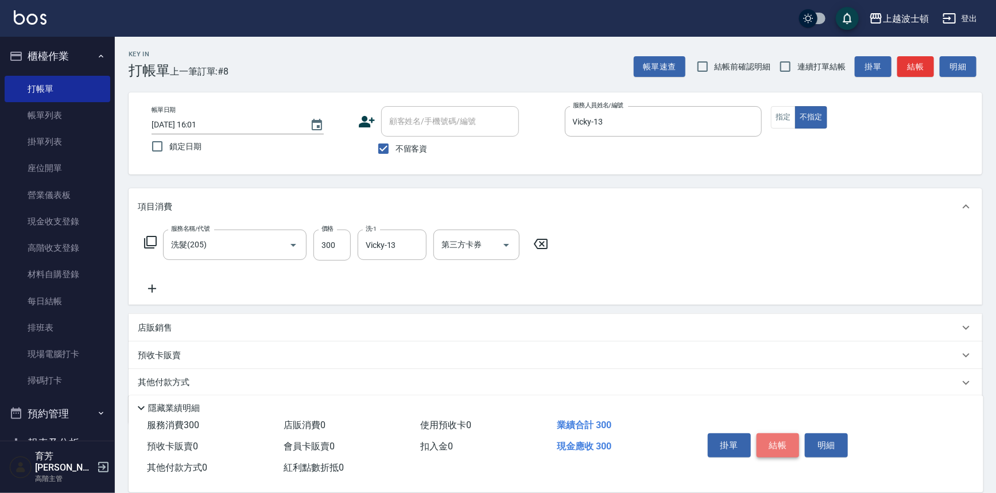
click at [790, 447] on button "結帳" at bounding box center [778, 446] width 43 height 24
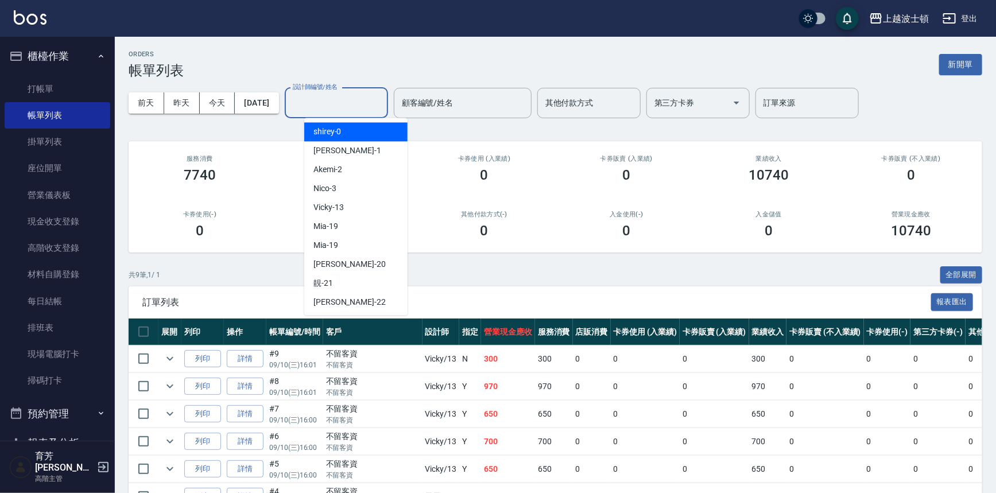
click at [368, 109] on input "設計師編號/姓名" at bounding box center [336, 103] width 93 height 20
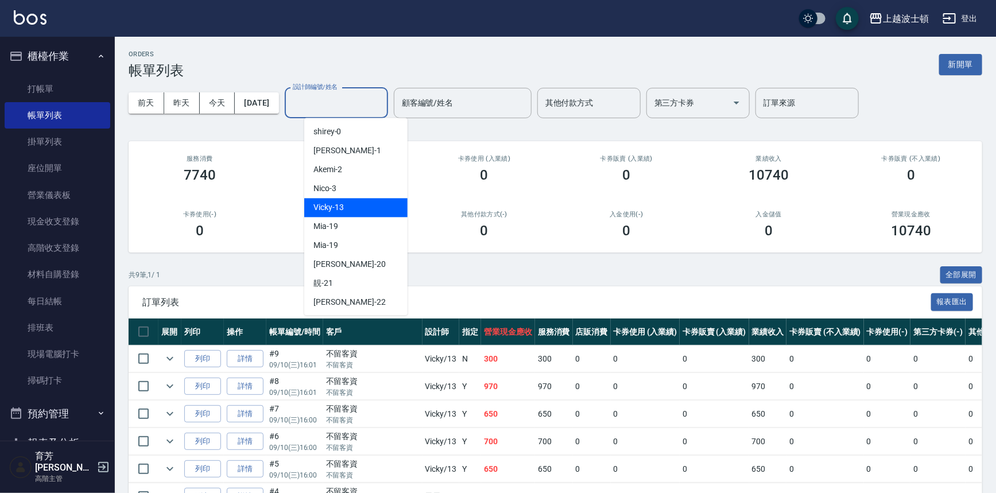
click at [347, 207] on div "Vicky -13" at bounding box center [355, 207] width 103 height 19
type input "Vicky-13"
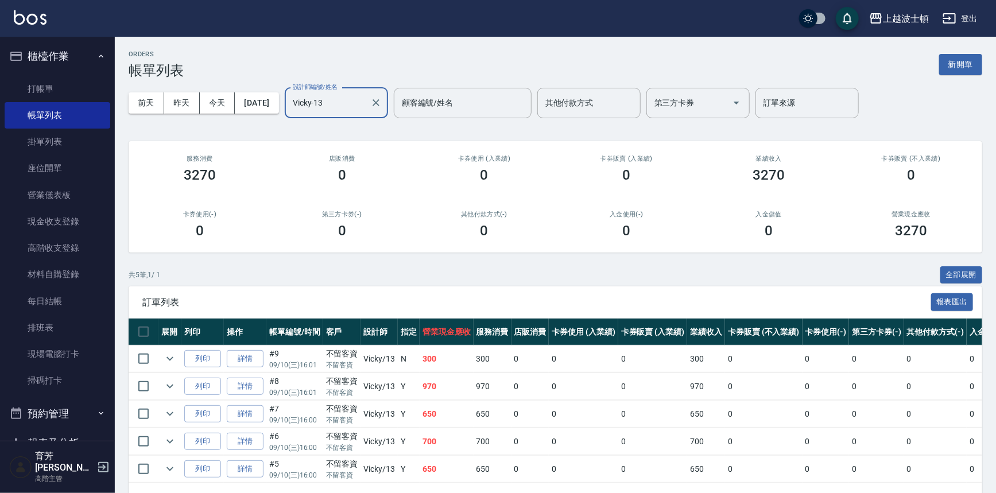
scroll to position [41, 0]
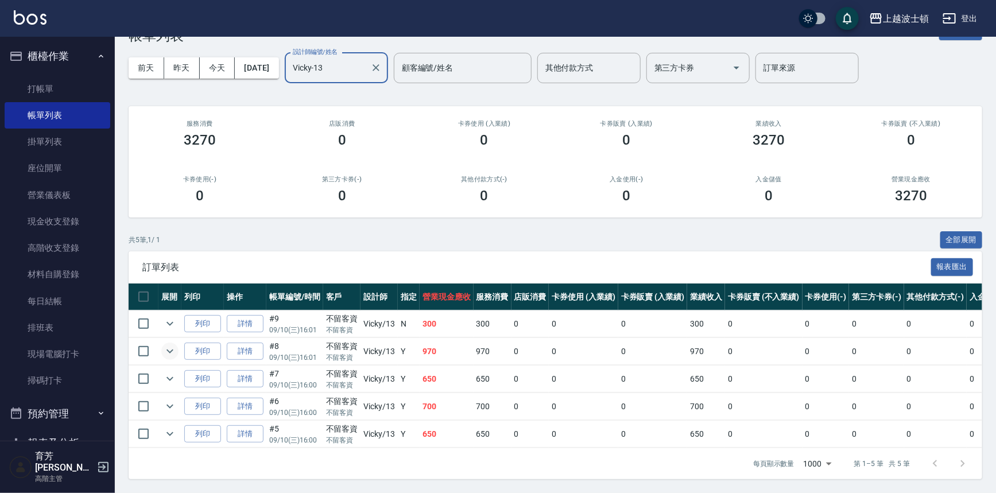
click at [166, 345] on icon "expand row" at bounding box center [170, 352] width 14 height 14
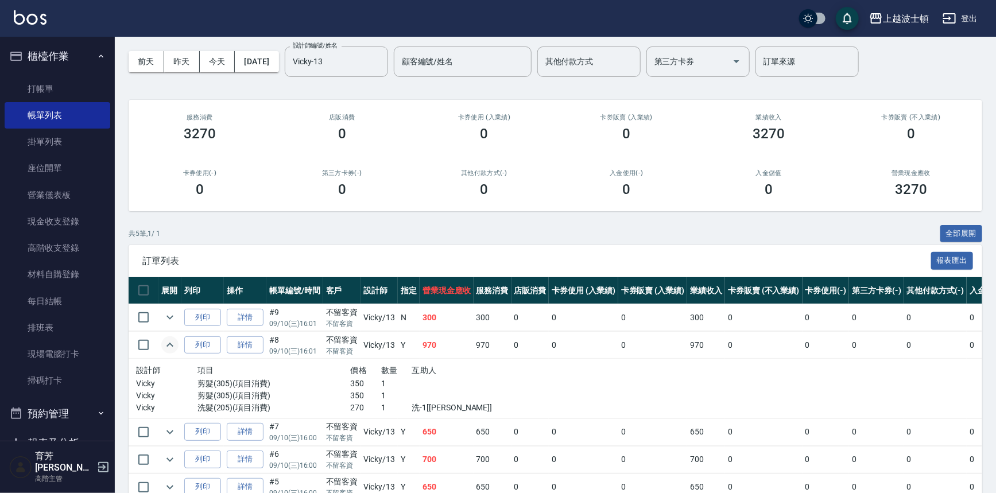
click at [168, 350] on icon "expand row" at bounding box center [170, 345] width 14 height 14
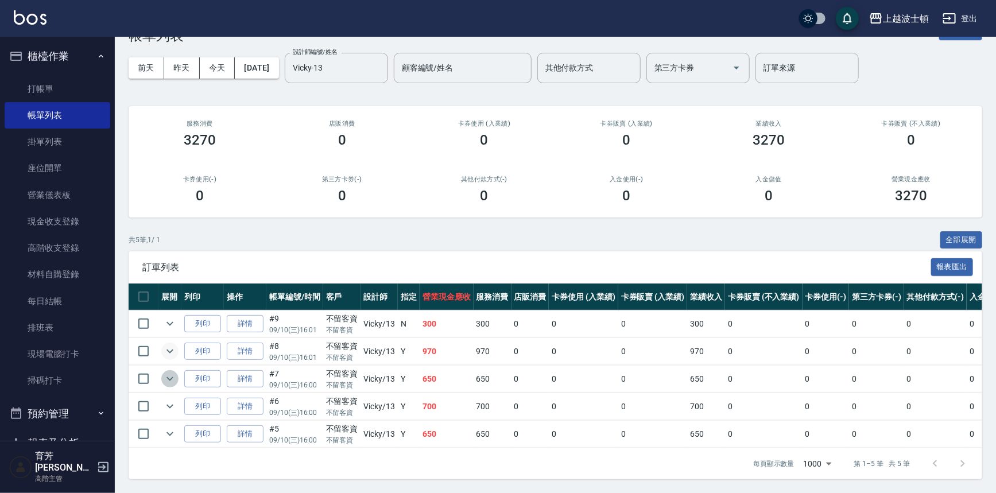
click at [172, 372] on icon "expand row" at bounding box center [170, 379] width 14 height 14
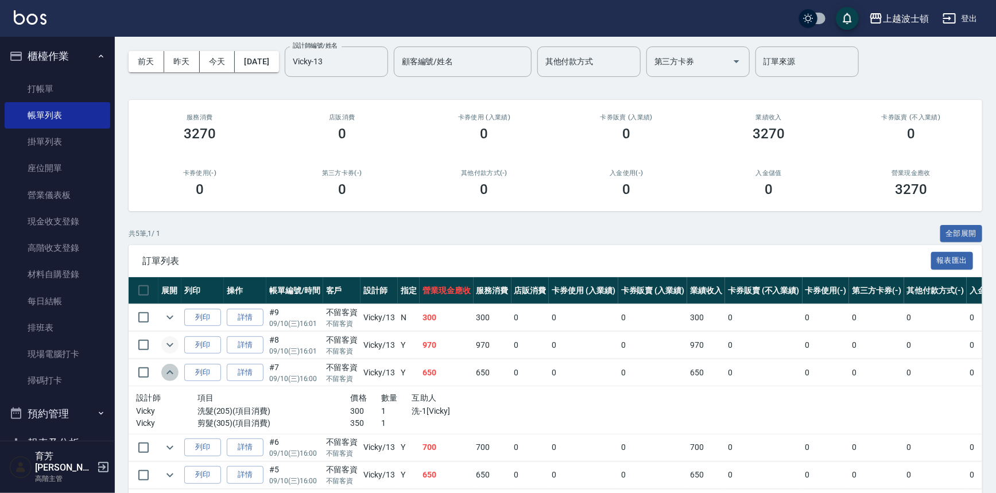
click at [172, 369] on icon "expand row" at bounding box center [170, 373] width 14 height 14
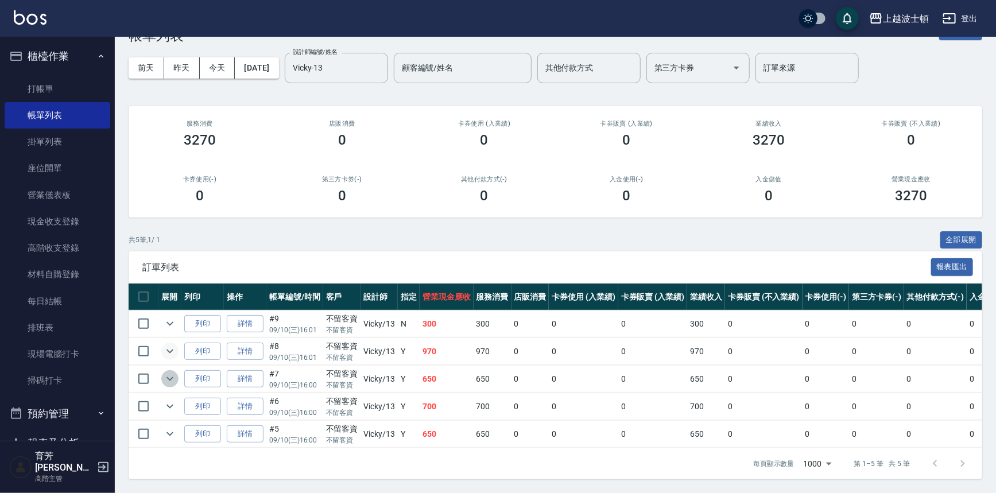
click at [172, 372] on icon "expand row" at bounding box center [170, 379] width 14 height 14
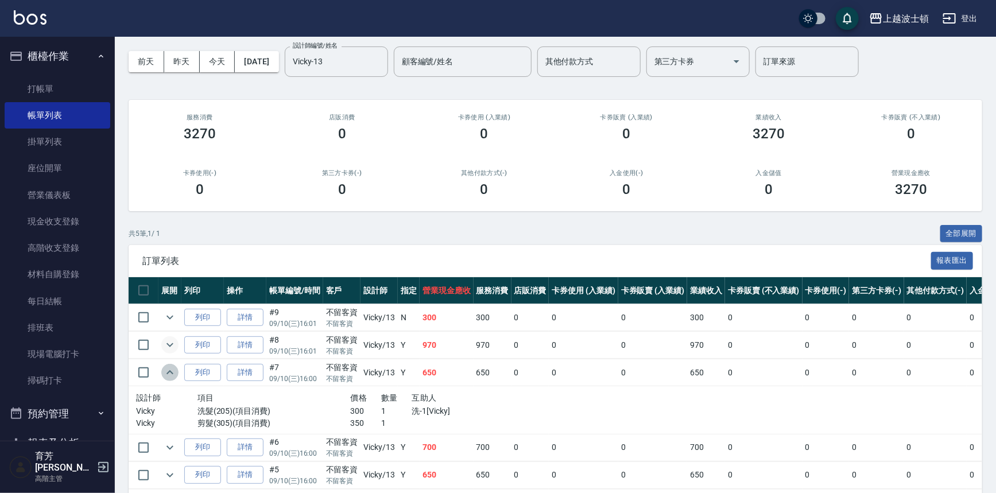
click at [172, 366] on icon "expand row" at bounding box center [170, 373] width 14 height 14
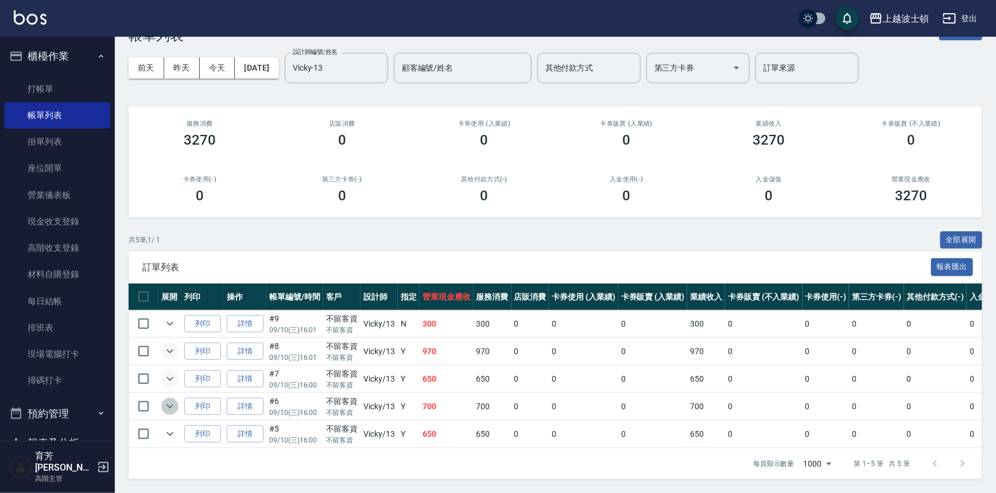
click at [171, 400] on icon "expand row" at bounding box center [170, 407] width 14 height 14
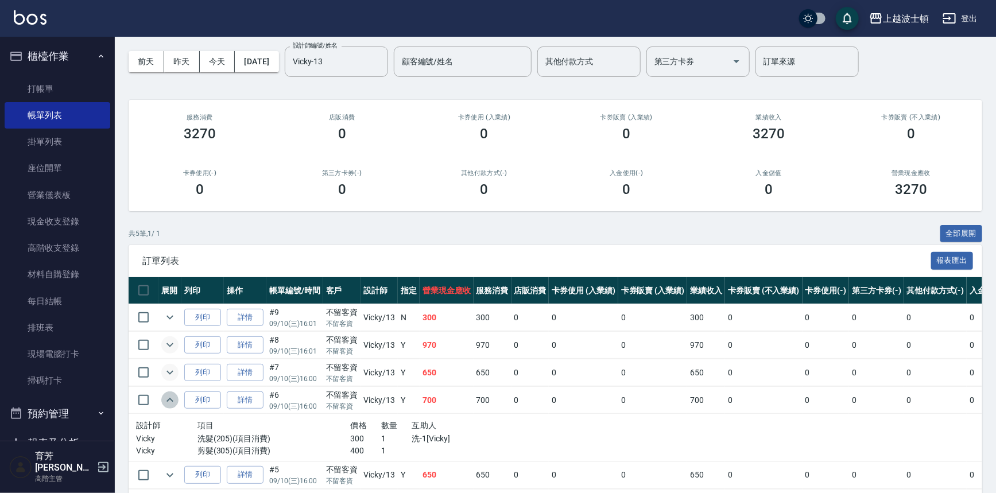
click at [171, 395] on icon "expand row" at bounding box center [170, 400] width 14 height 14
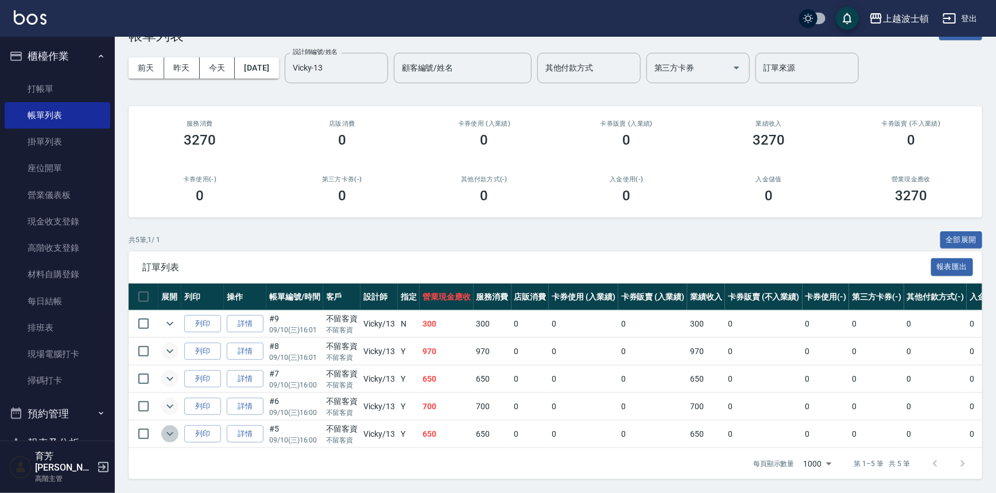
click at [169, 429] on icon "expand row" at bounding box center [170, 434] width 14 height 14
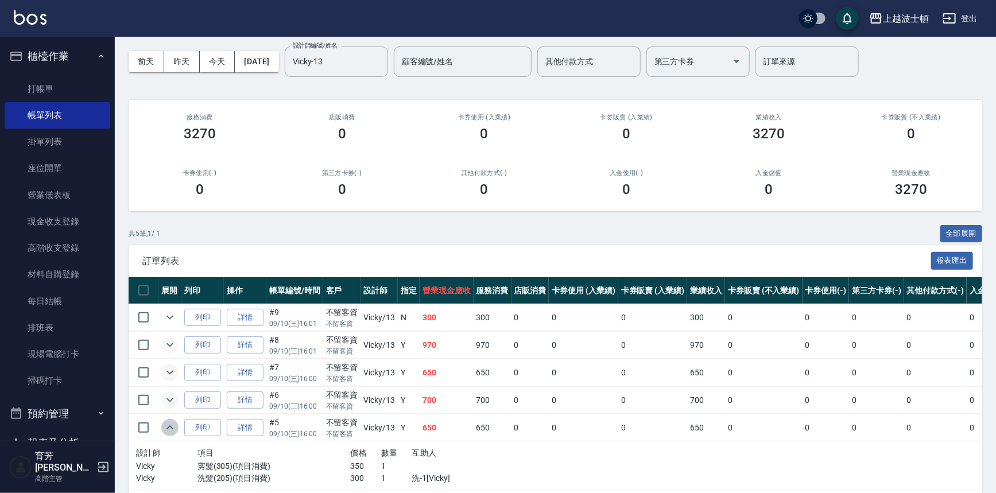
click at [169, 429] on icon "expand row" at bounding box center [170, 428] width 14 height 14
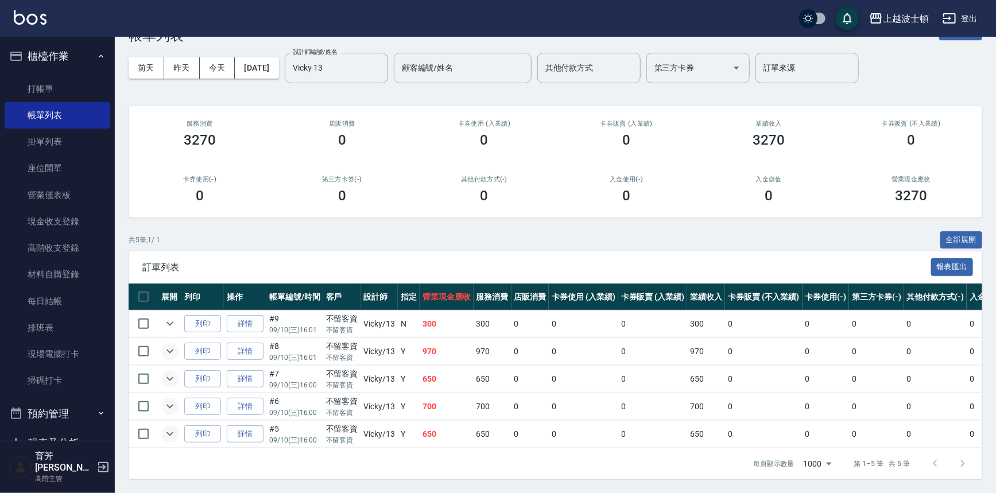
click at [47, 67] on button "櫃檯作業" at bounding box center [58, 56] width 106 height 30
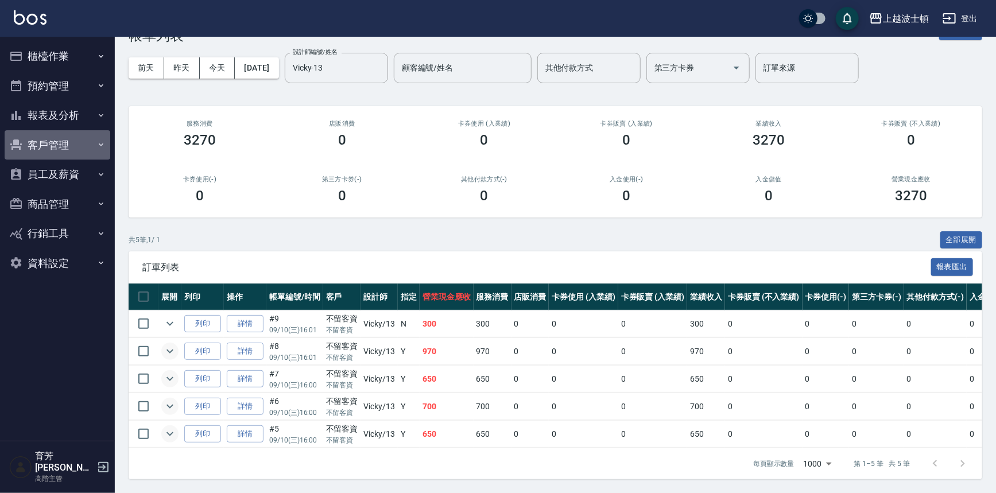
click at [42, 138] on button "客戶管理" at bounding box center [58, 145] width 106 height 30
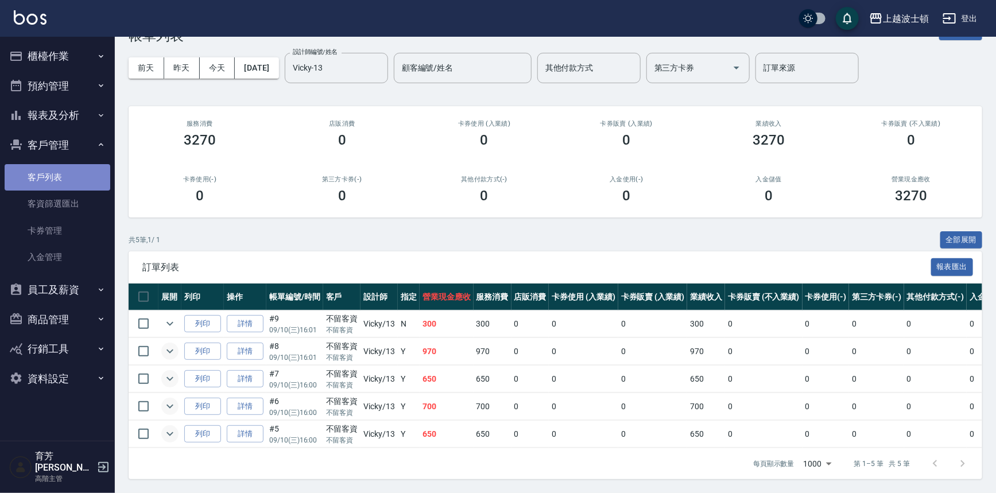
click at [46, 178] on link "客戶列表" at bounding box center [58, 177] width 106 height 26
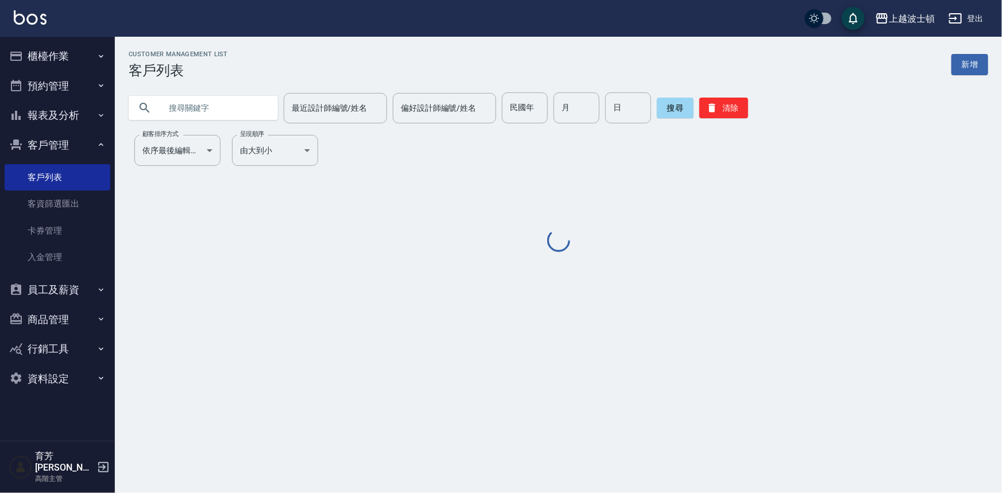
click at [183, 114] on input "text" at bounding box center [215, 107] width 108 height 31
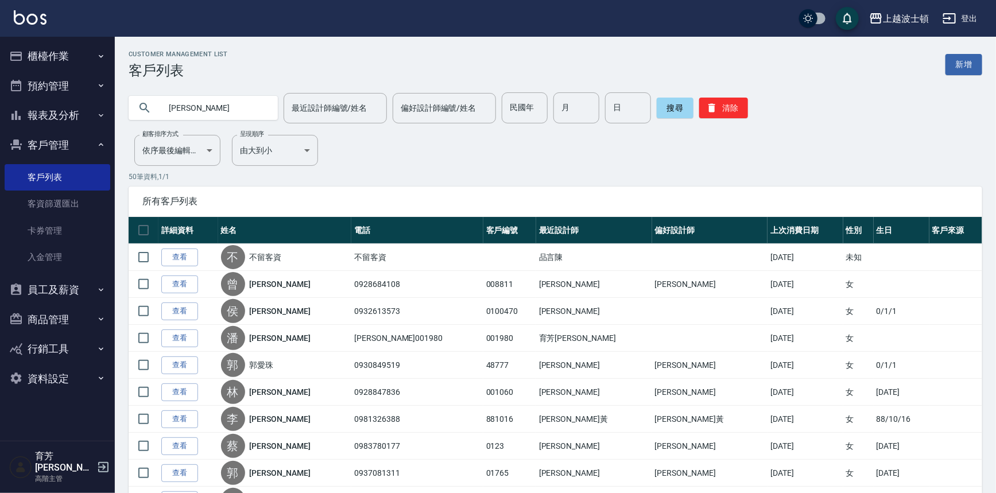
click at [191, 106] on input "[PERSON_NAME]" at bounding box center [215, 107] width 108 height 31
click at [672, 109] on button "搜尋" at bounding box center [675, 108] width 37 height 21
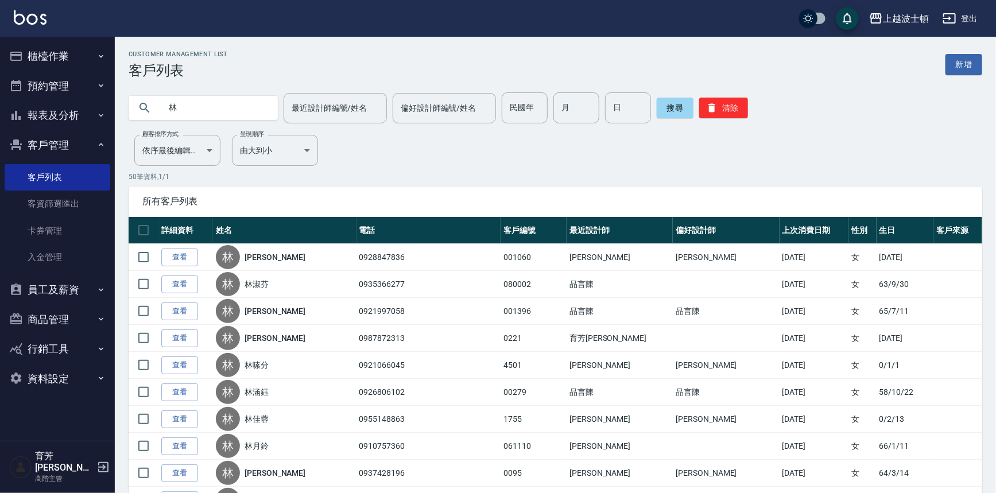
click at [191, 110] on input "林" at bounding box center [215, 107] width 108 height 31
type input "[PERSON_NAME]"
click at [659, 114] on button "搜尋" at bounding box center [675, 108] width 37 height 21
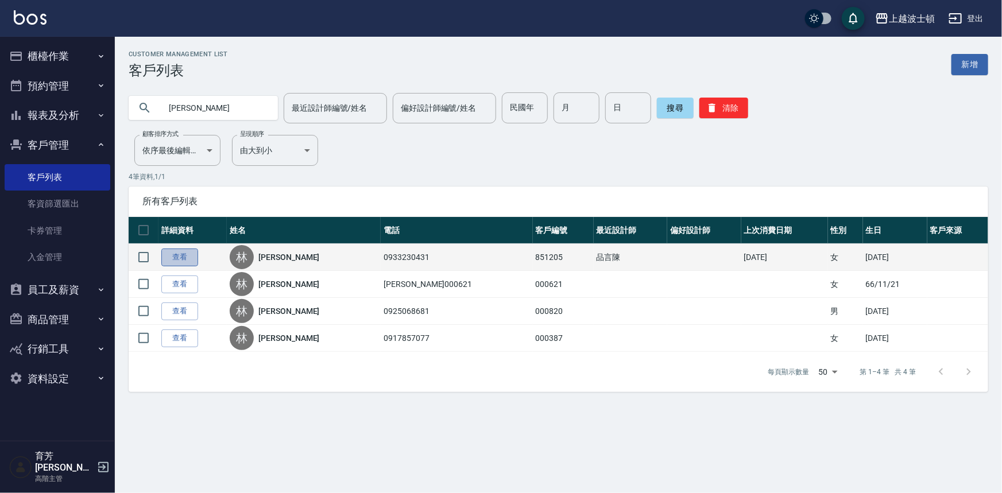
click at [195, 262] on link "查看" at bounding box center [179, 258] width 37 height 18
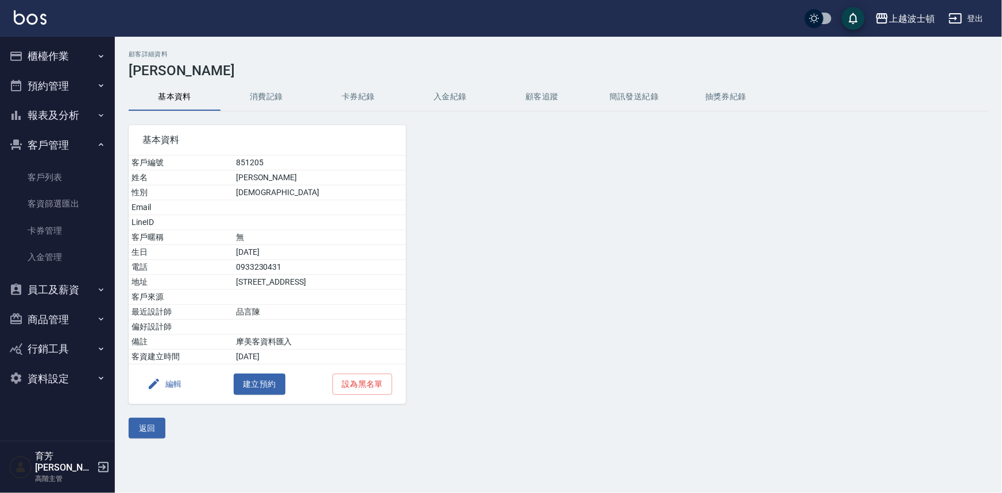
click at [168, 380] on button "編輯" at bounding box center [164, 384] width 44 height 21
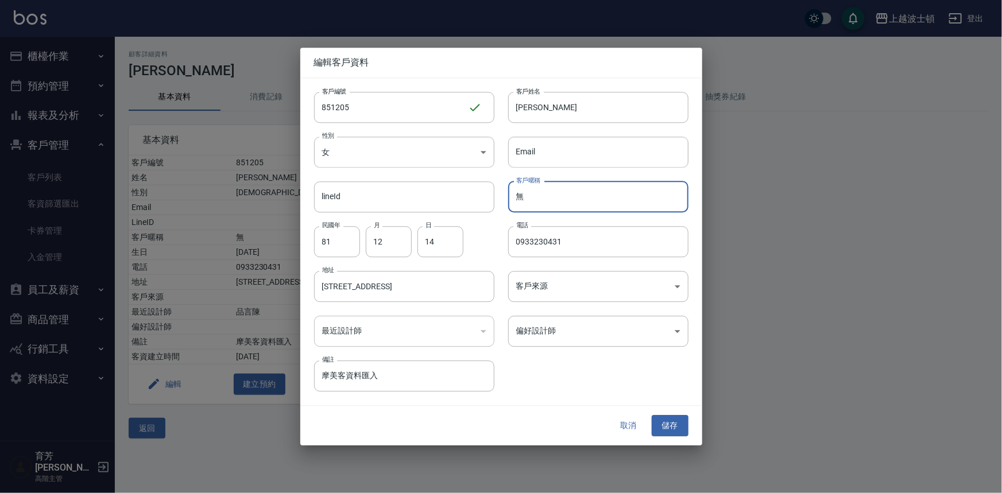
drag, startPoint x: 567, startPoint y: 195, endPoint x: 520, endPoint y: 209, distance: 49.6
click at [520, 209] on input "無" at bounding box center [598, 196] width 180 height 31
type input "葉0920722117"
click at [665, 427] on button "儲存" at bounding box center [670, 426] width 37 height 21
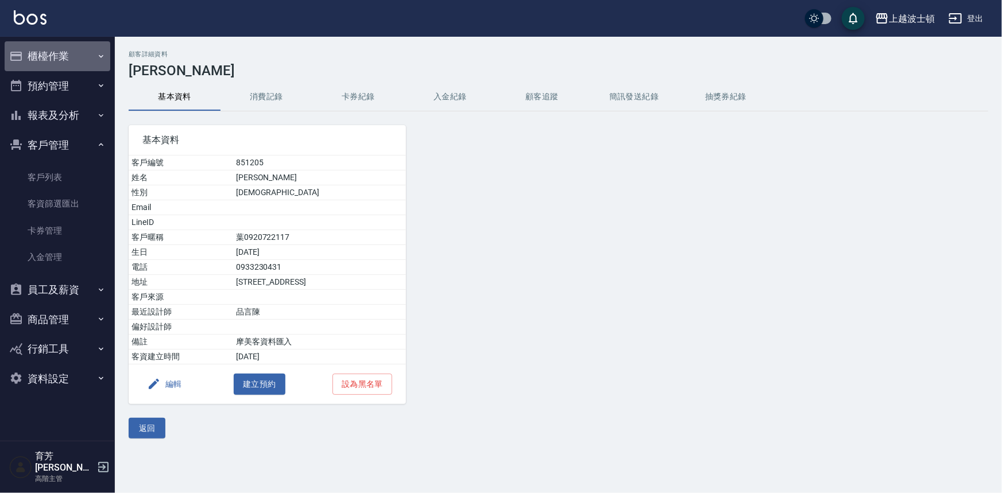
drag, startPoint x: 47, startPoint y: 59, endPoint x: 44, endPoint y: 69, distance: 10.7
click at [47, 61] on button "櫃檯作業" at bounding box center [58, 56] width 106 height 30
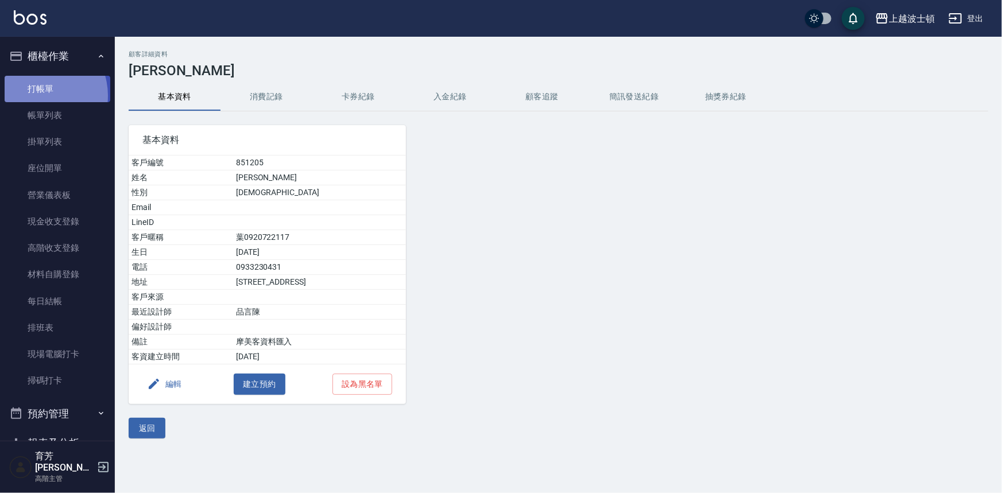
click at [38, 95] on link "打帳單" at bounding box center [58, 89] width 106 height 26
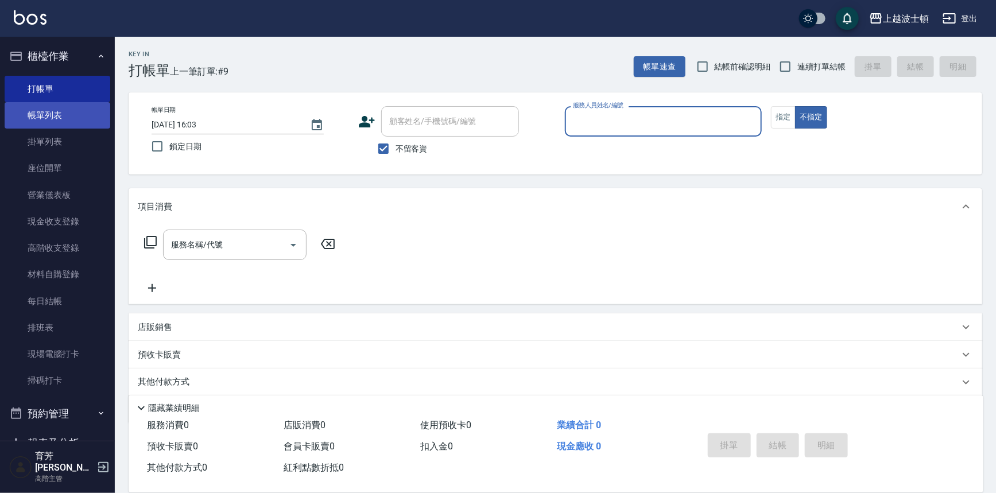
click at [45, 118] on link "帳單列表" at bounding box center [58, 115] width 106 height 26
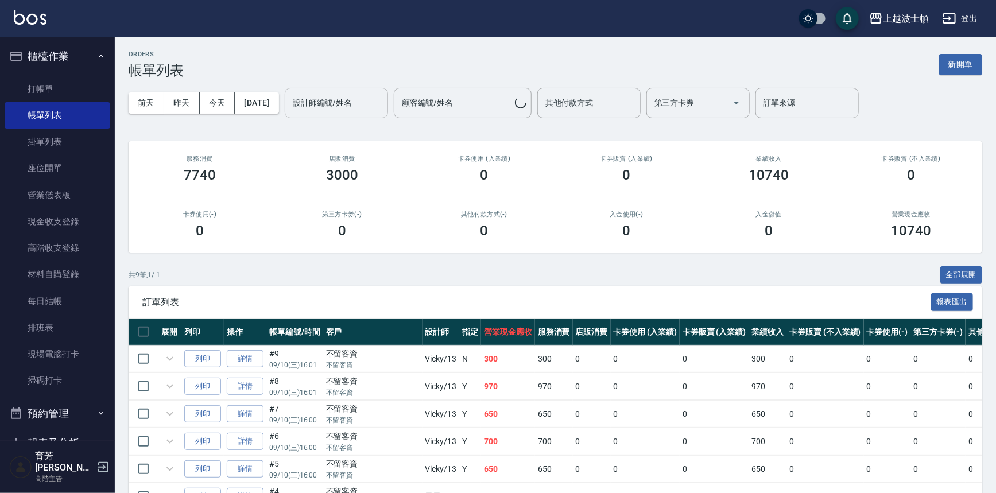
drag, startPoint x: 358, startPoint y: 98, endPoint x: 358, endPoint y: 105, distance: 6.9
click at [358, 99] on input "設計師編號/姓名" at bounding box center [336, 103] width 93 height 20
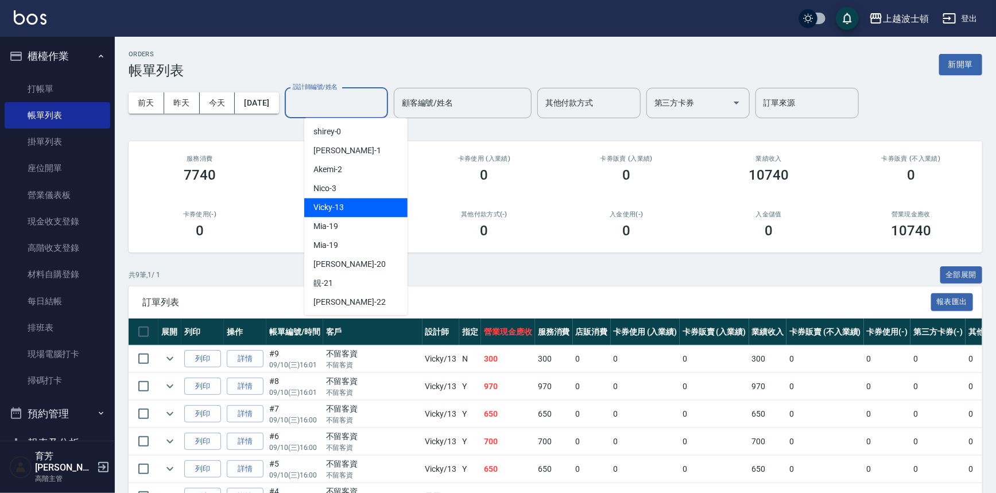
click at [345, 204] on div "Vicky -13" at bounding box center [355, 207] width 103 height 19
type input "Vicky-13"
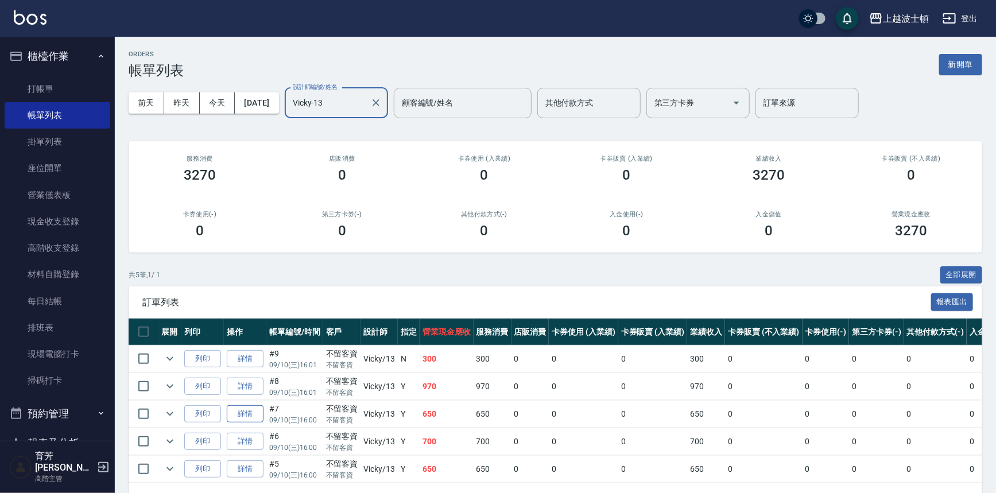
click at [247, 415] on link "詳情" at bounding box center [245, 414] width 37 height 18
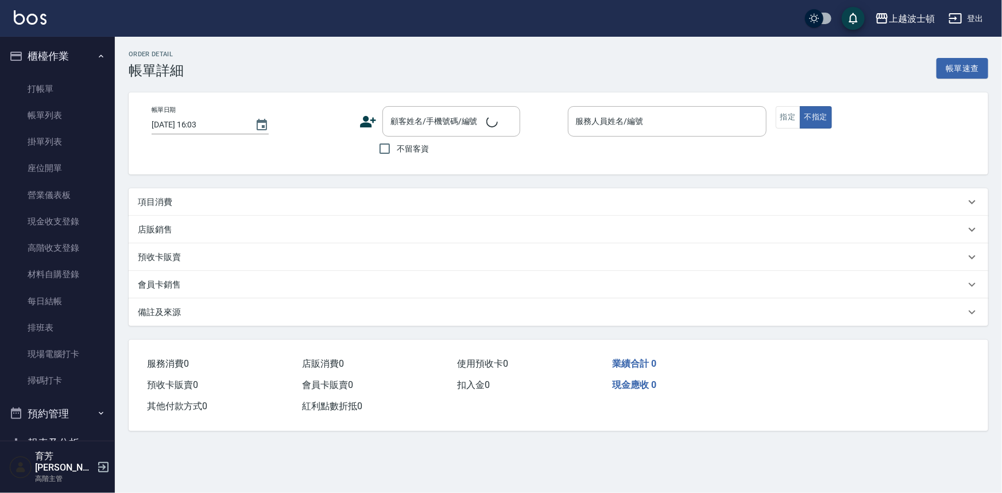
type input "[DATE] 16:00"
checkbox input "true"
type input "Vicky-13"
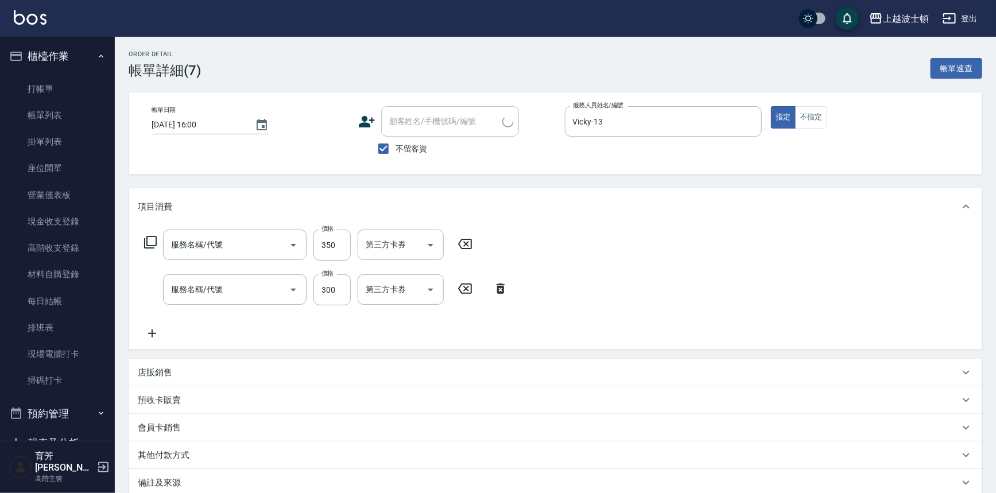
type input "剪髮(305)"
type input "洗髮(205)"
click at [162, 376] on p "店販銷售" at bounding box center [155, 373] width 34 height 12
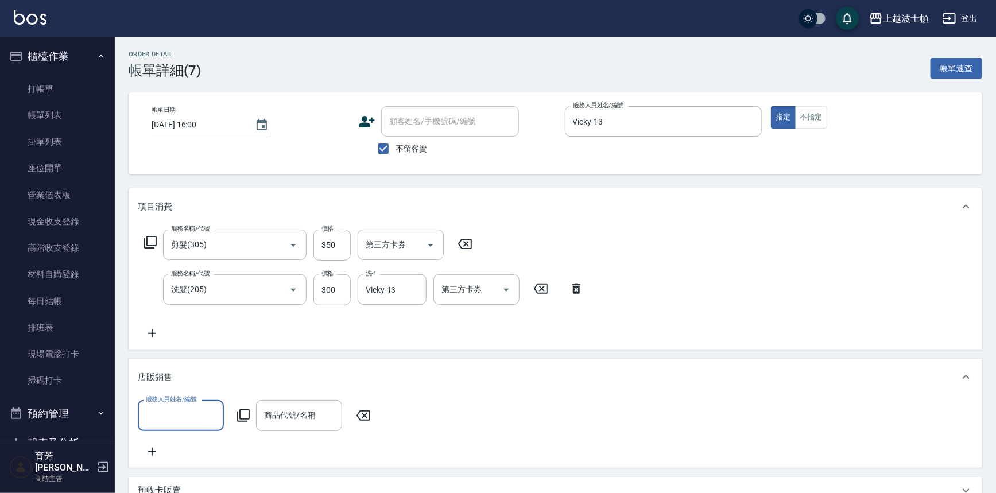
click at [197, 404] on div "服務人員姓名/編號" at bounding box center [181, 415] width 86 height 30
type input "Vicky-13"
click at [272, 415] on input "商品代號/名稱" at bounding box center [299, 415] width 76 height 20
type input "情"
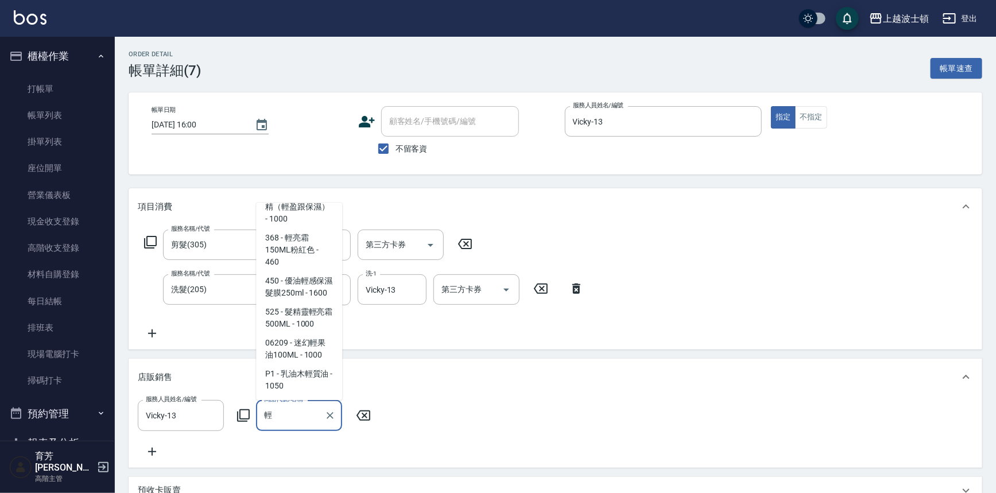
scroll to position [158, 0]
click at [312, 326] on span "525 - 髮精靈輕亮霜500ML - 1000" at bounding box center [299, 318] width 86 height 31
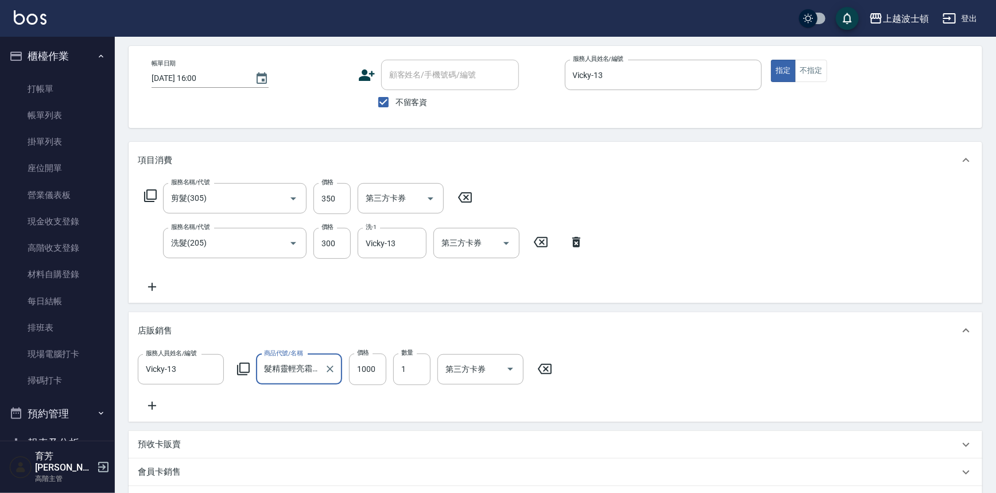
scroll to position [224, 0]
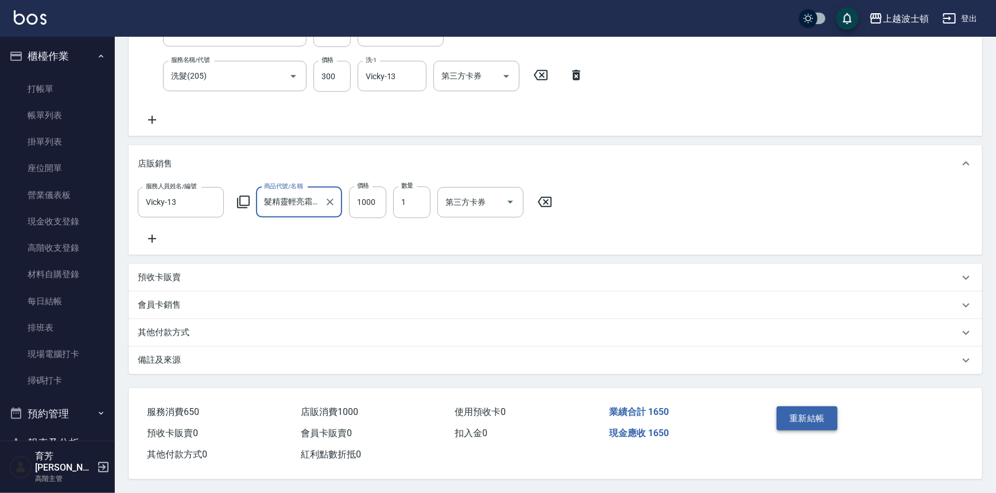
type input "髮精靈輕亮霜500ML"
click at [815, 420] on button "重新結帳" at bounding box center [807, 419] width 61 height 24
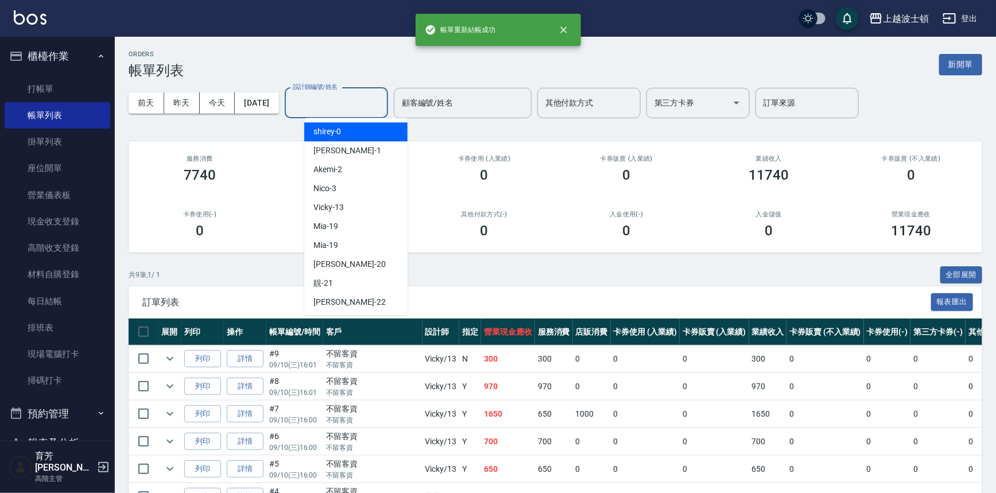
click at [322, 98] on input "設計師編號/姓名" at bounding box center [336, 103] width 93 height 20
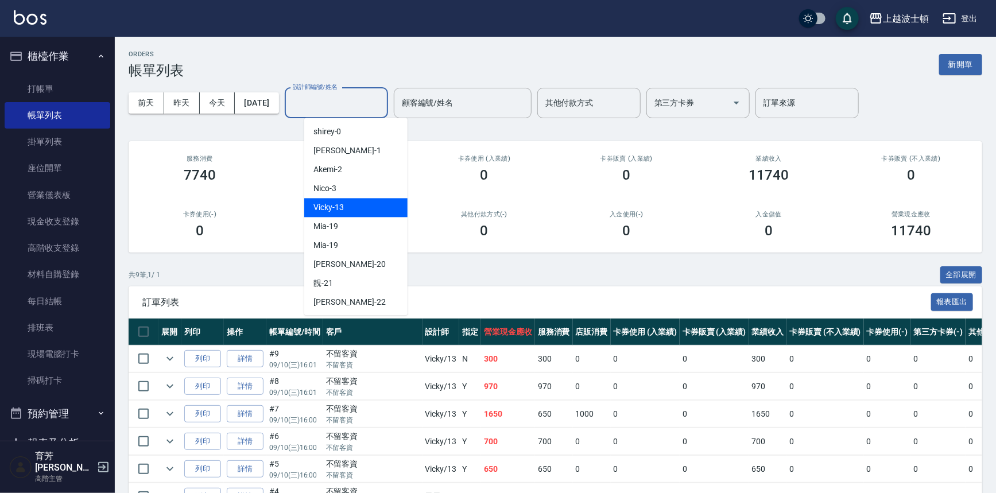
click at [338, 202] on span "Vicky -13" at bounding box center [329, 208] width 30 height 12
type input "Vicky-13"
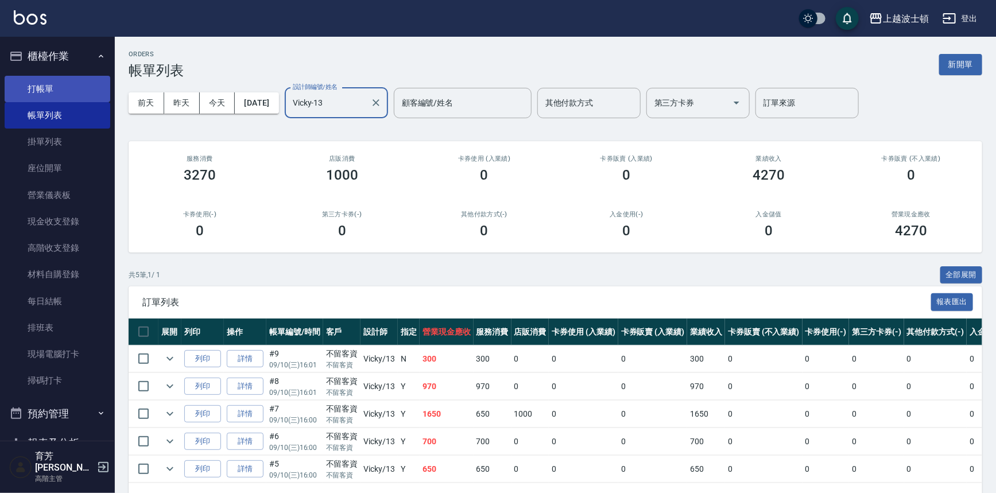
click at [49, 86] on link "打帳單" at bounding box center [58, 89] width 106 height 26
